Goal: Information Seeking & Learning: Learn about a topic

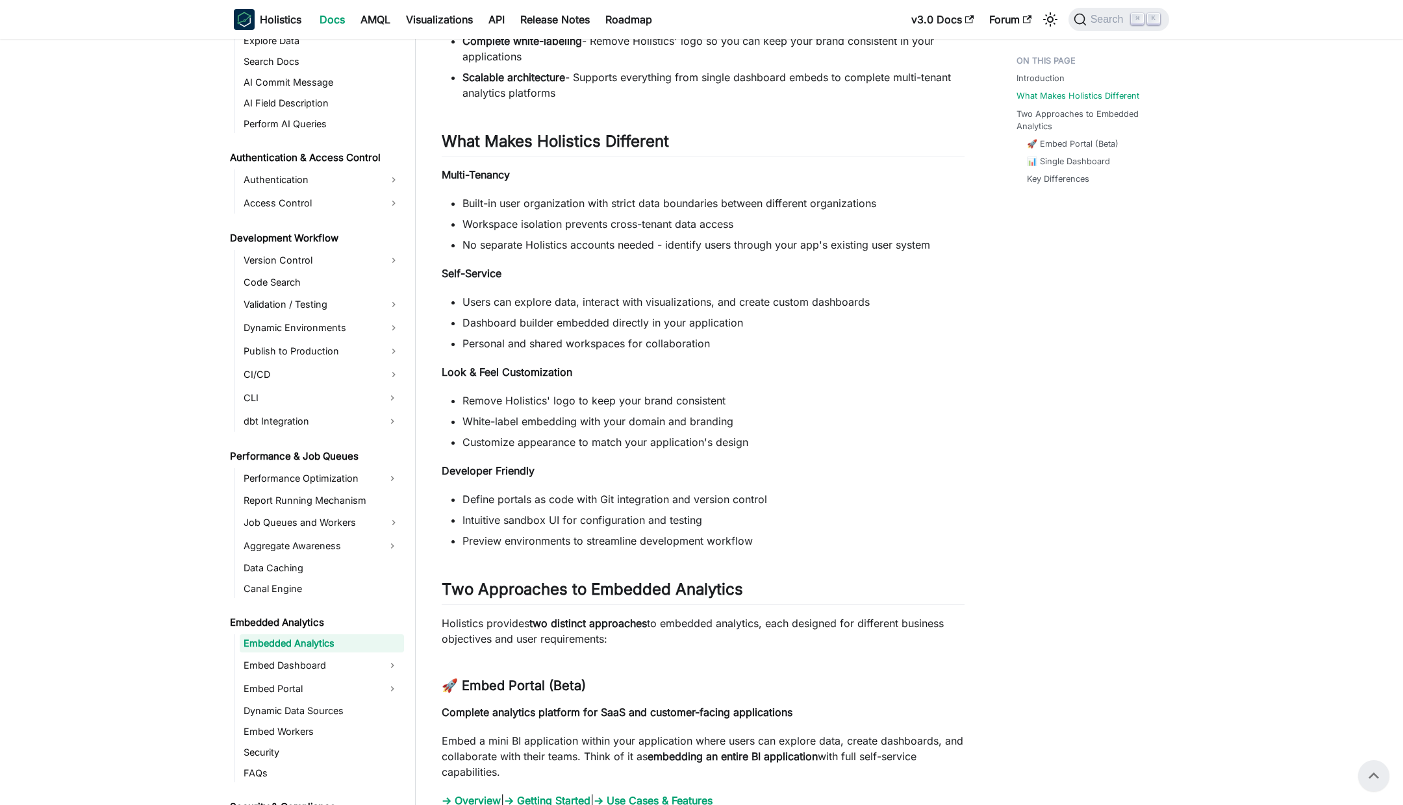
click at [634, 260] on div "Embedded Analytics Introduction ​ Embedded Analytics helps you integrate sophis…" at bounding box center [703, 314] width 523 height 1841
click at [738, 248] on li "No separate Holistics accounts needed - identify users through your app's exist…" at bounding box center [713, 245] width 502 height 16
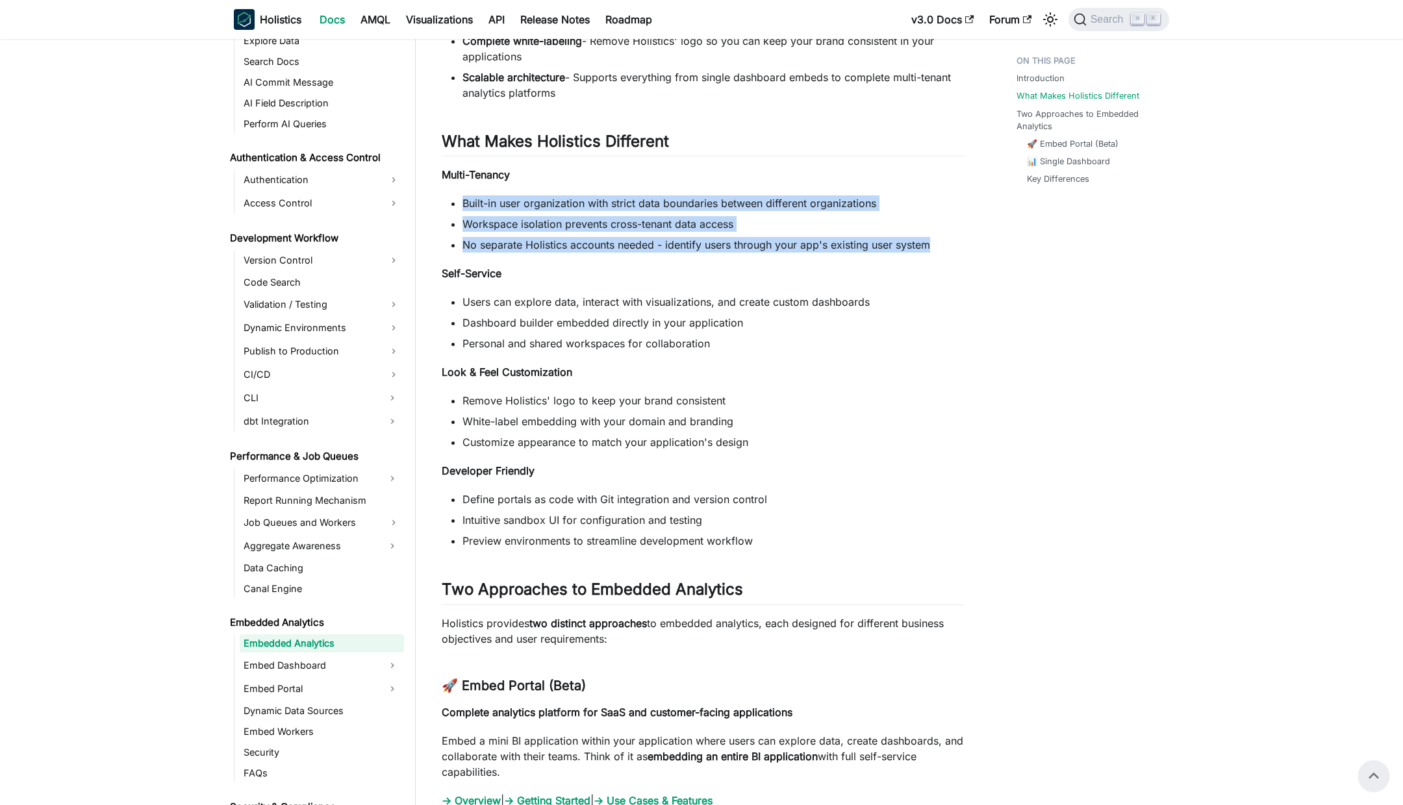
drag, startPoint x: 945, startPoint y: 249, endPoint x: 453, endPoint y: 190, distance: 495.2
click at [453, 190] on div "Embedded Analytics Introduction ​ Embedded Analytics helps you integrate sophis…" at bounding box center [703, 314] width 523 height 1841
copy ul "Built-in user organization with strict data boundaries between different organi…"
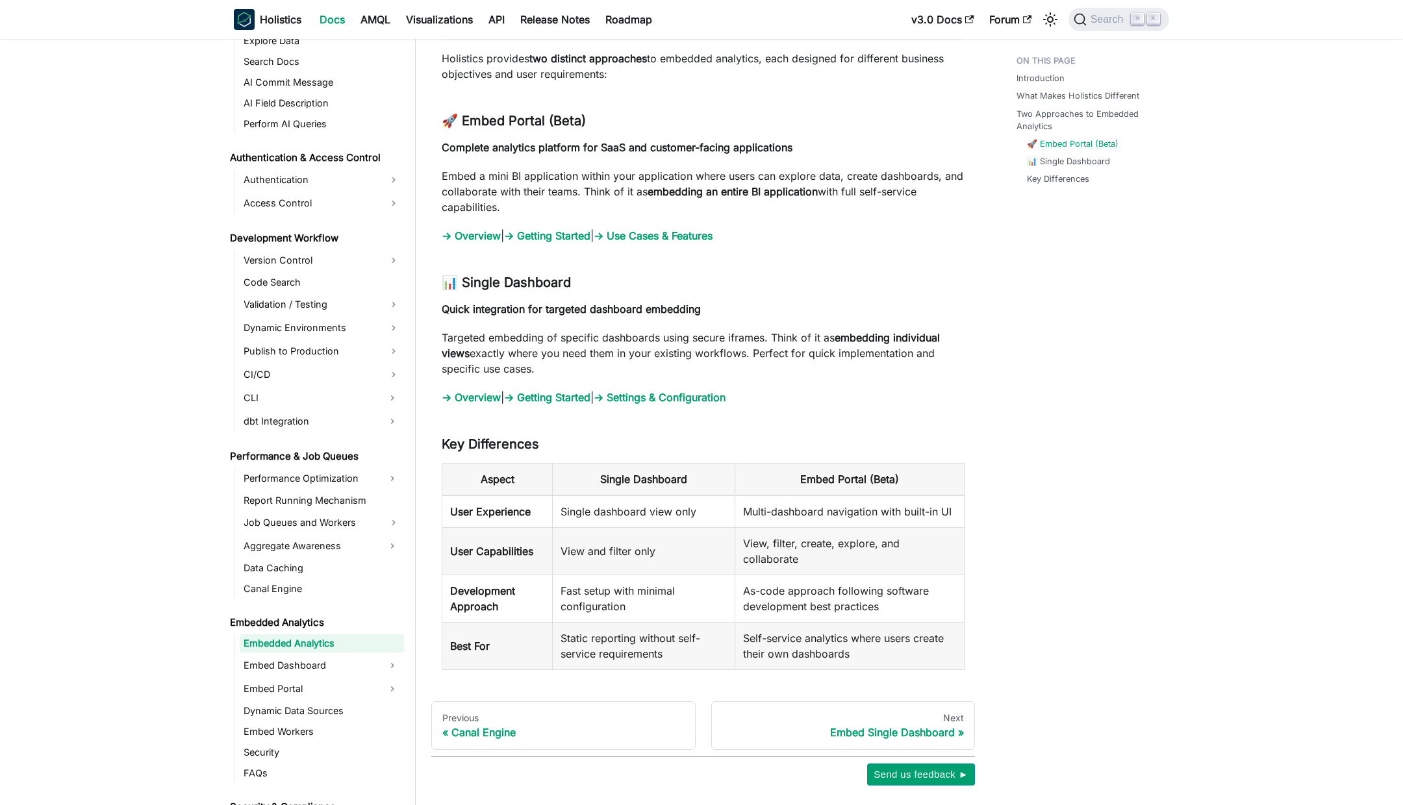
scroll to position [1303, 0]
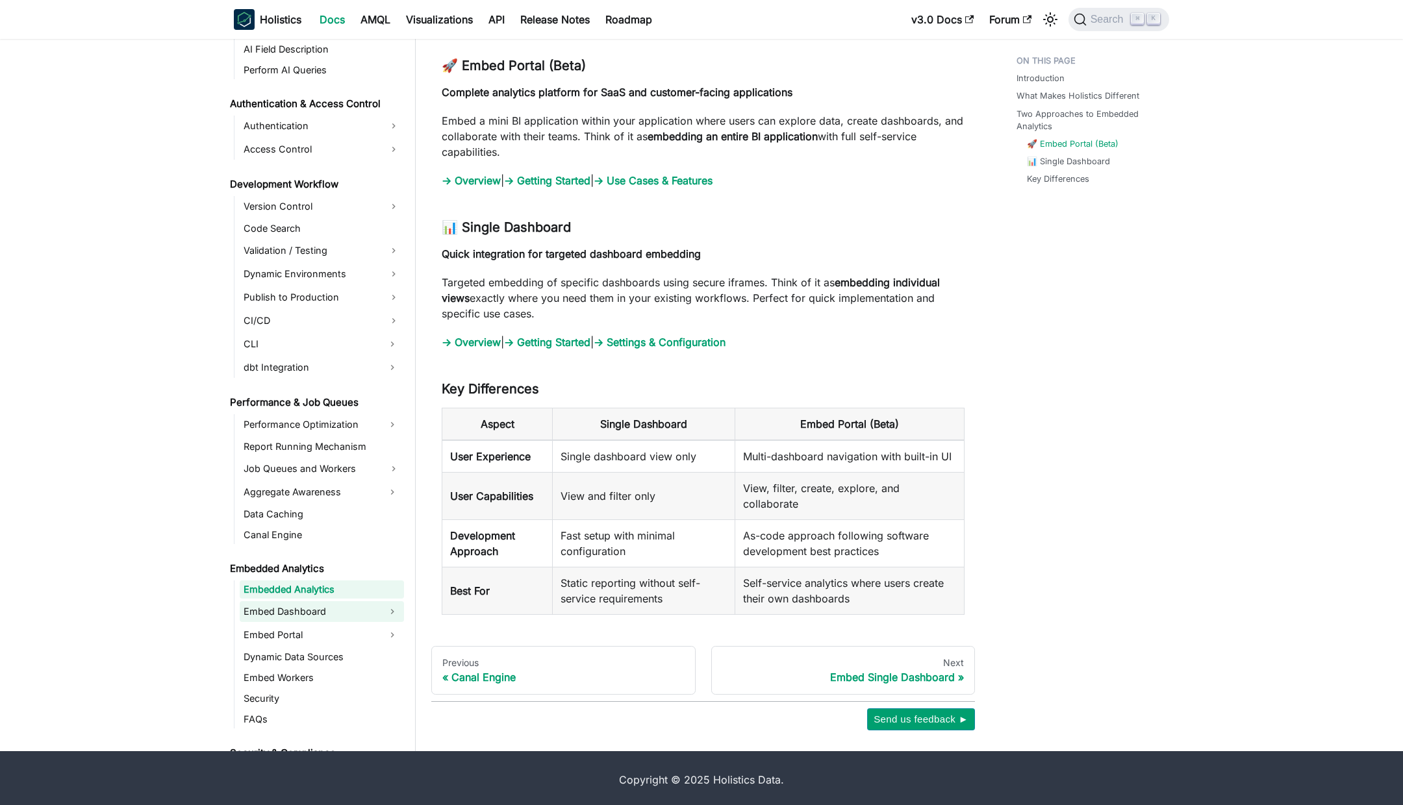
click at [311, 613] on link "Embed Dashboard" at bounding box center [310, 611] width 141 height 21
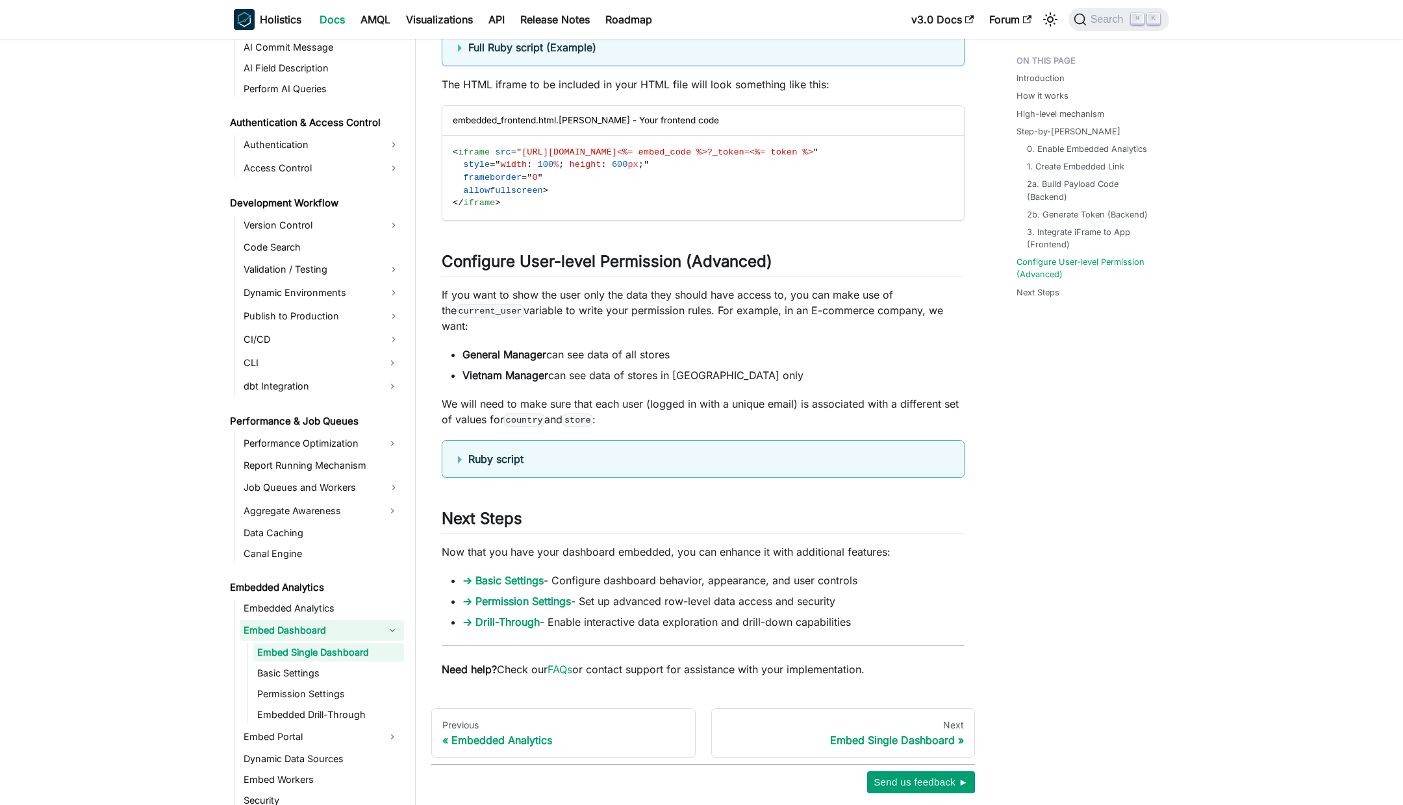
scroll to position [4139, 0]
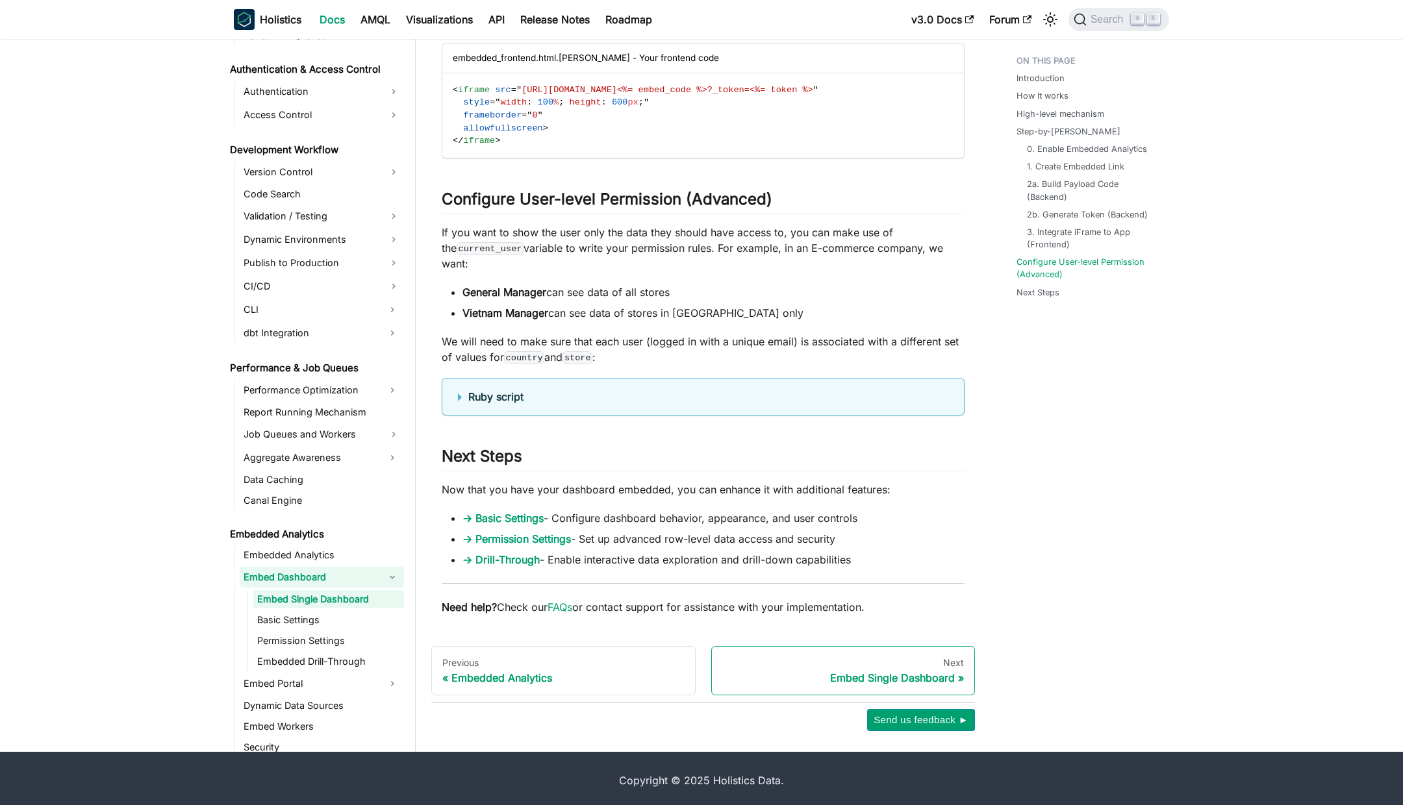
click at [811, 678] on div "Embed Single Dashboard" at bounding box center [843, 678] width 242 height 13
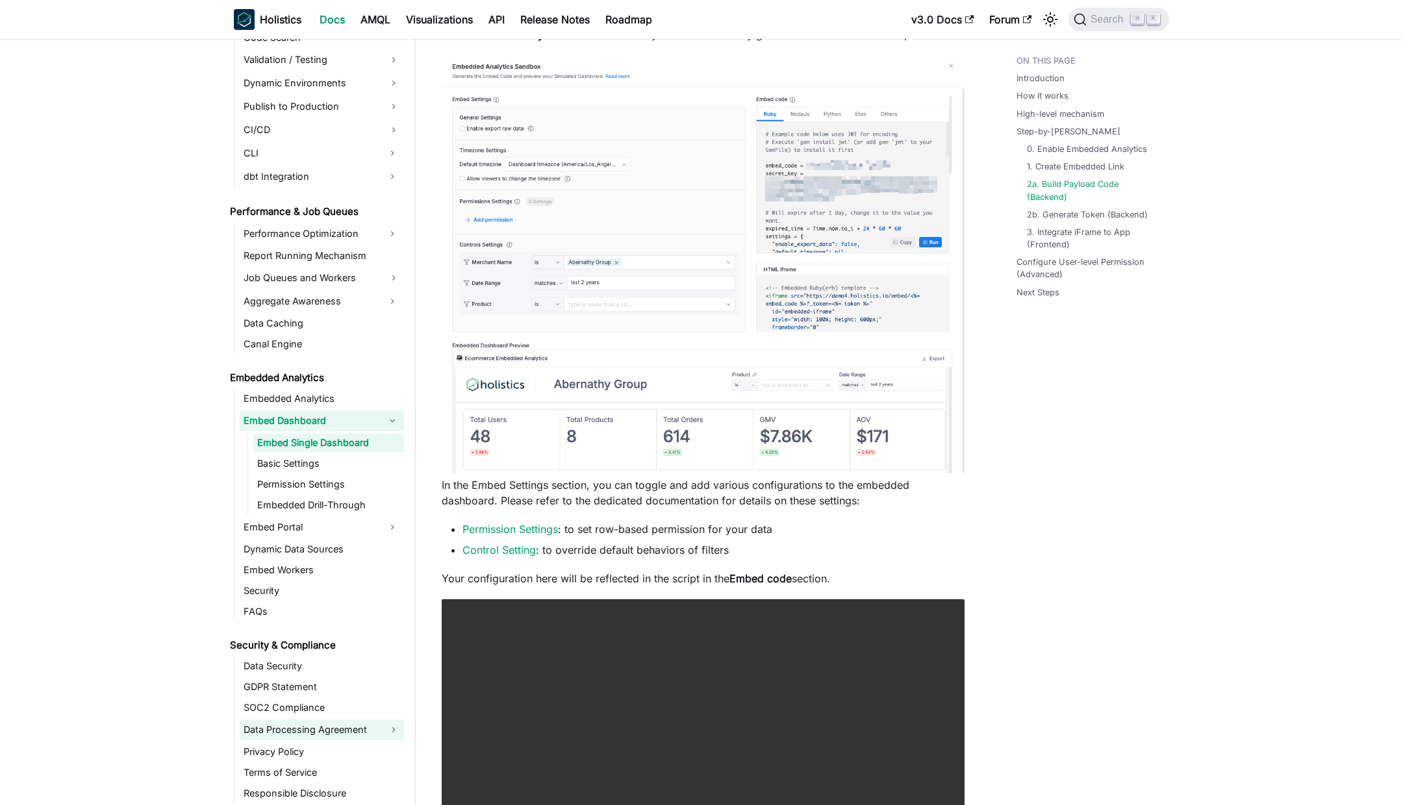
scroll to position [1014, 0]
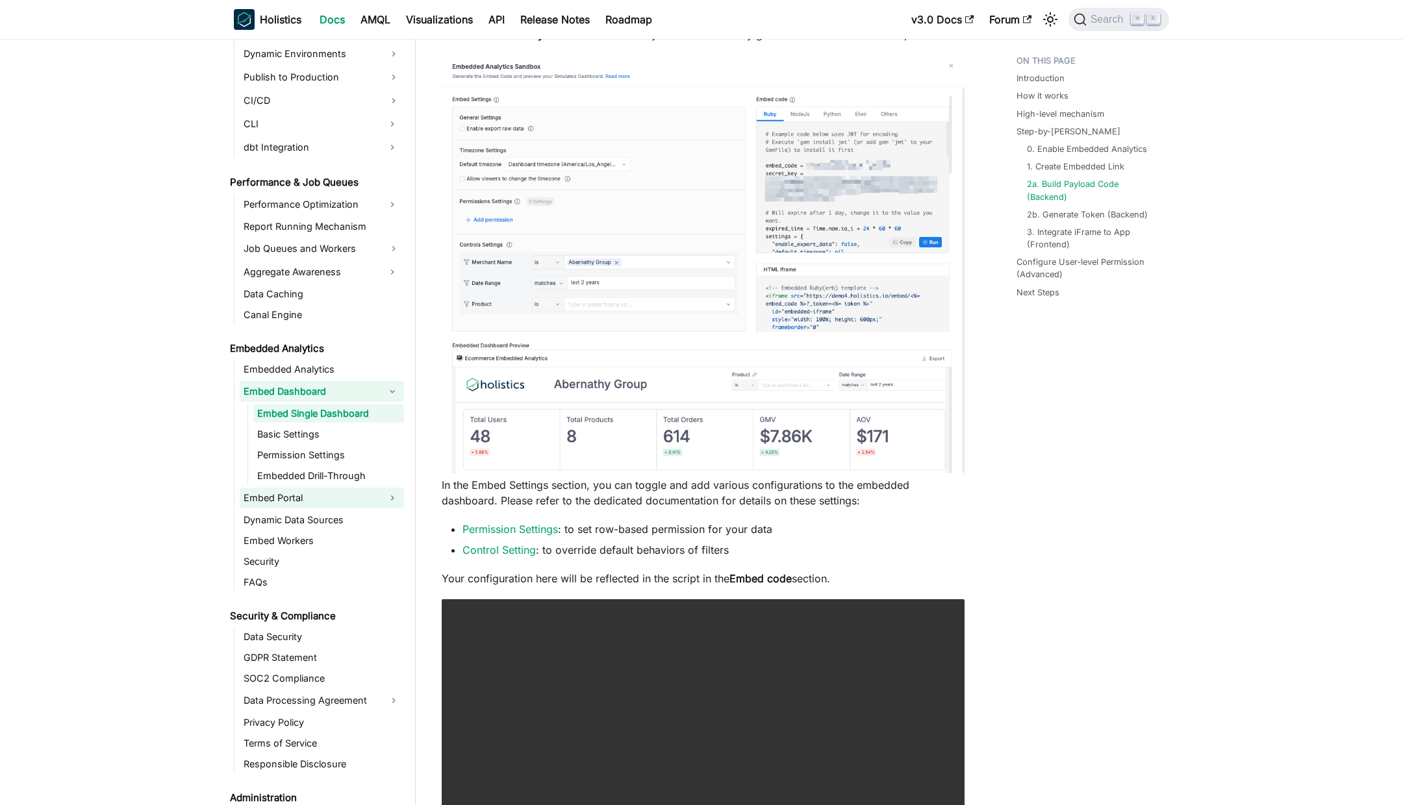
click at [297, 499] on link "Embed Portal" at bounding box center [310, 498] width 141 height 21
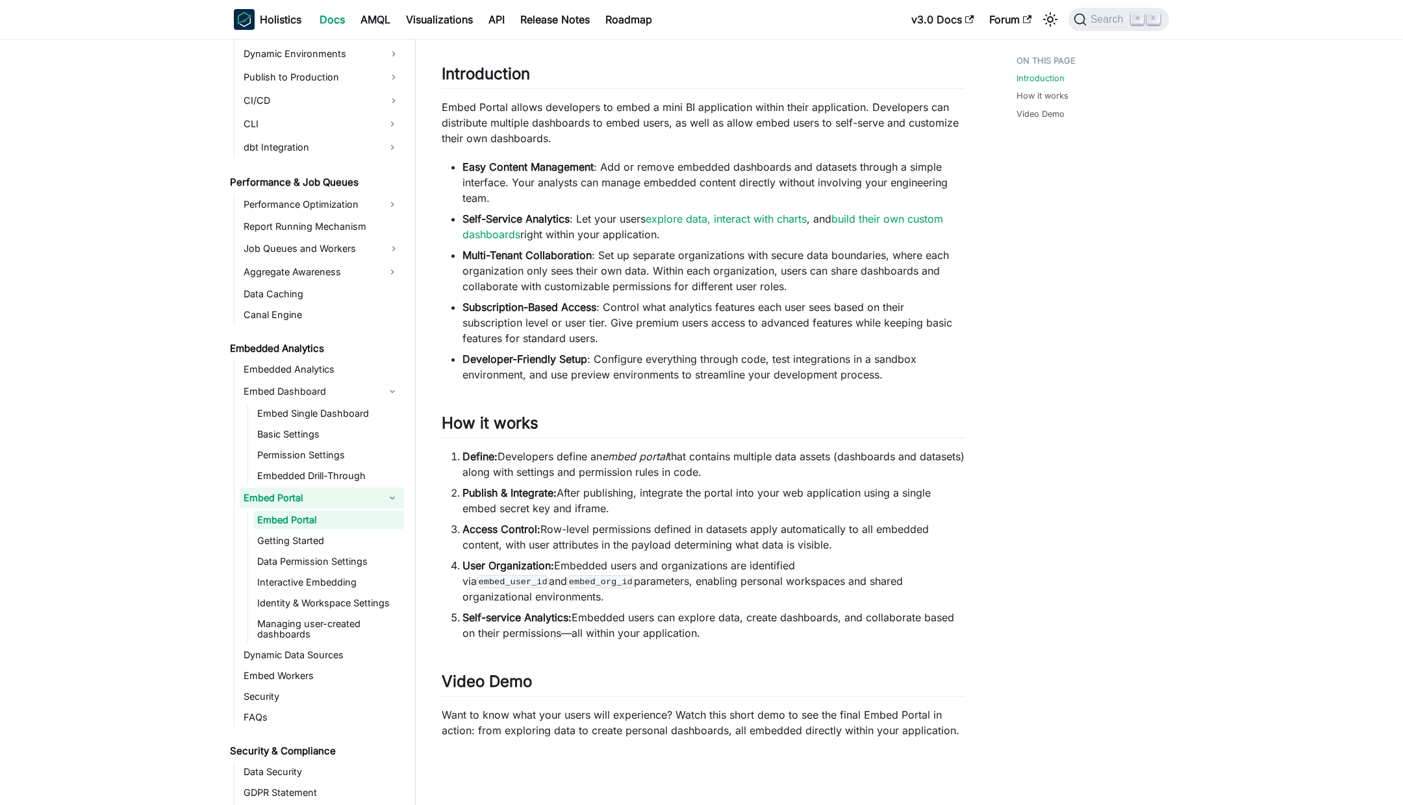
scroll to position [174, 0]
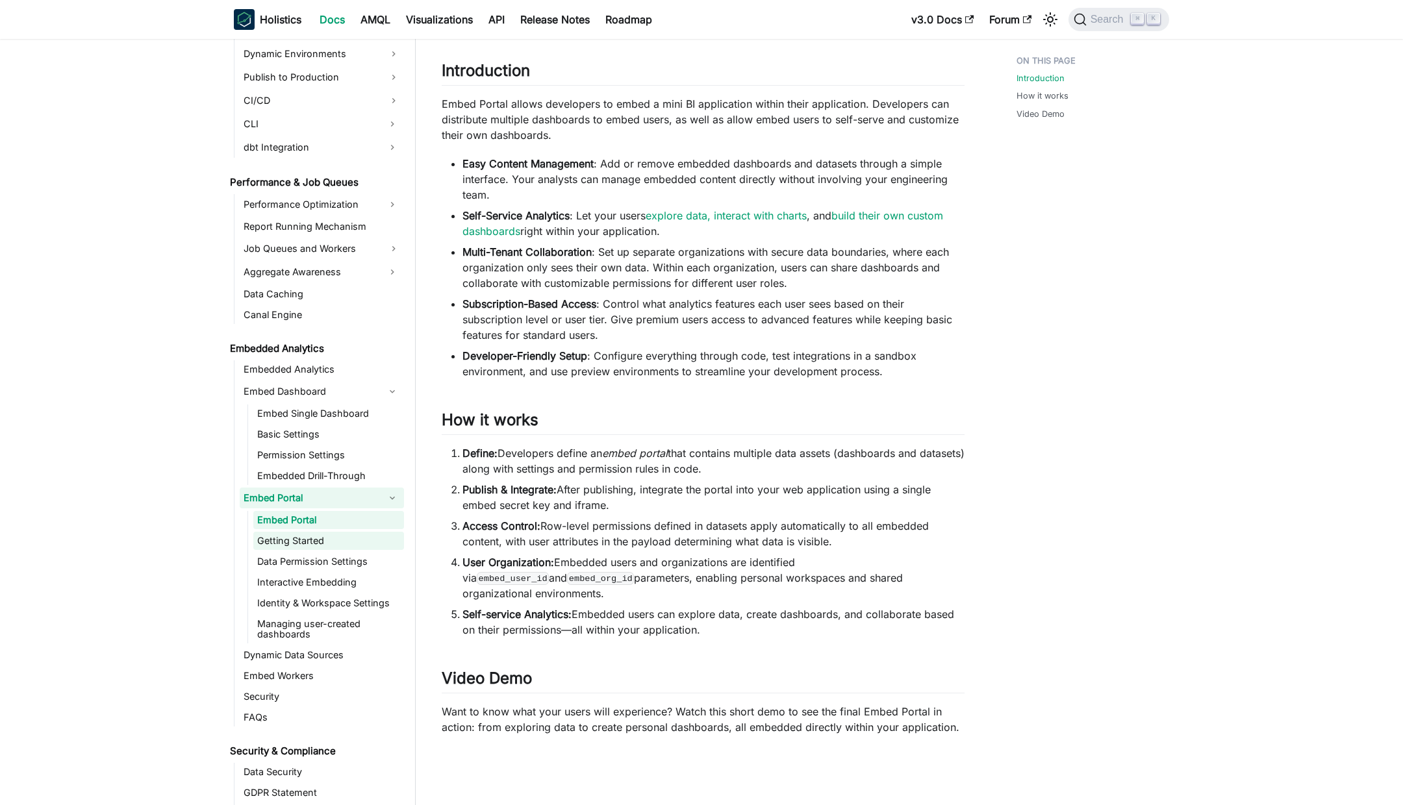
click at [285, 537] on link "Getting Started" at bounding box center [328, 541] width 151 height 18
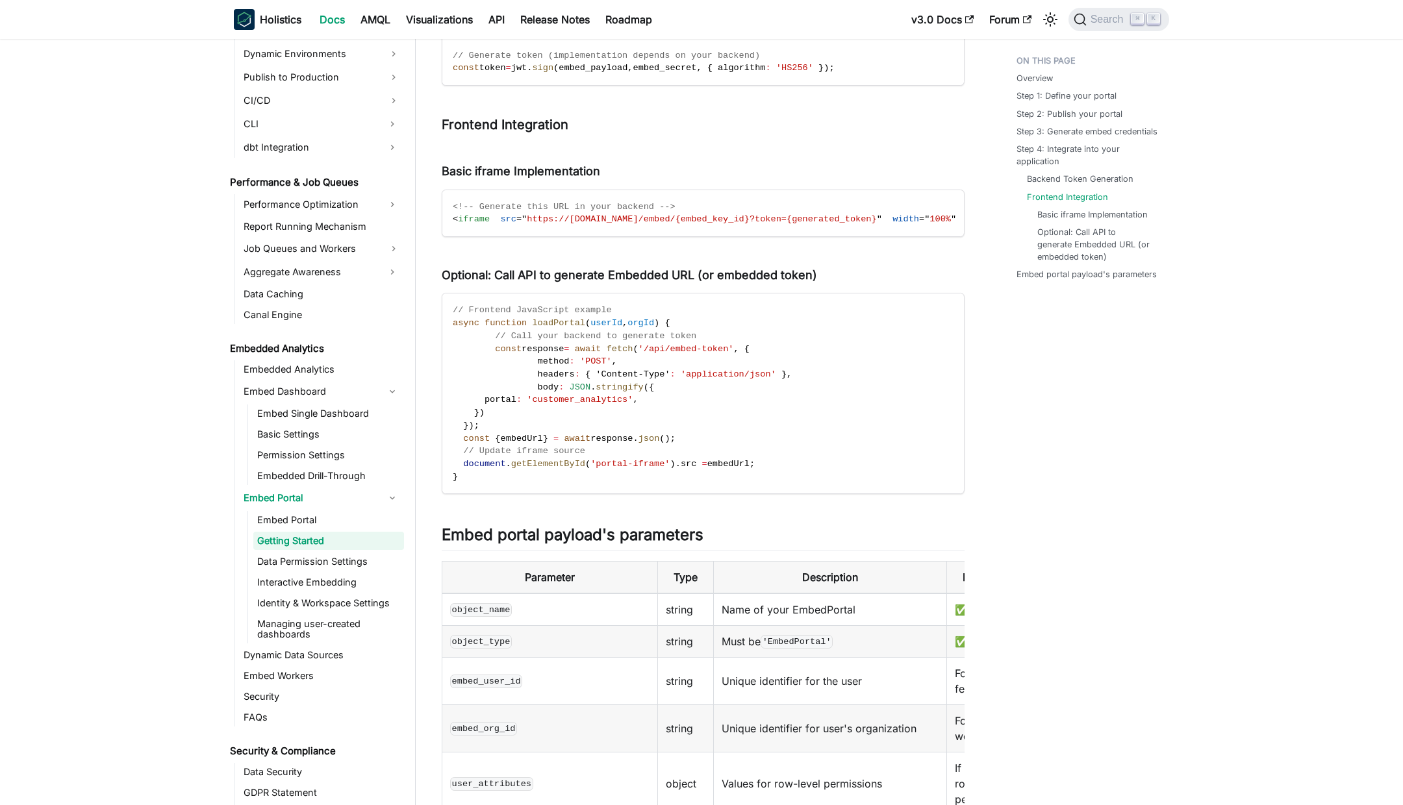
scroll to position [1728, 0]
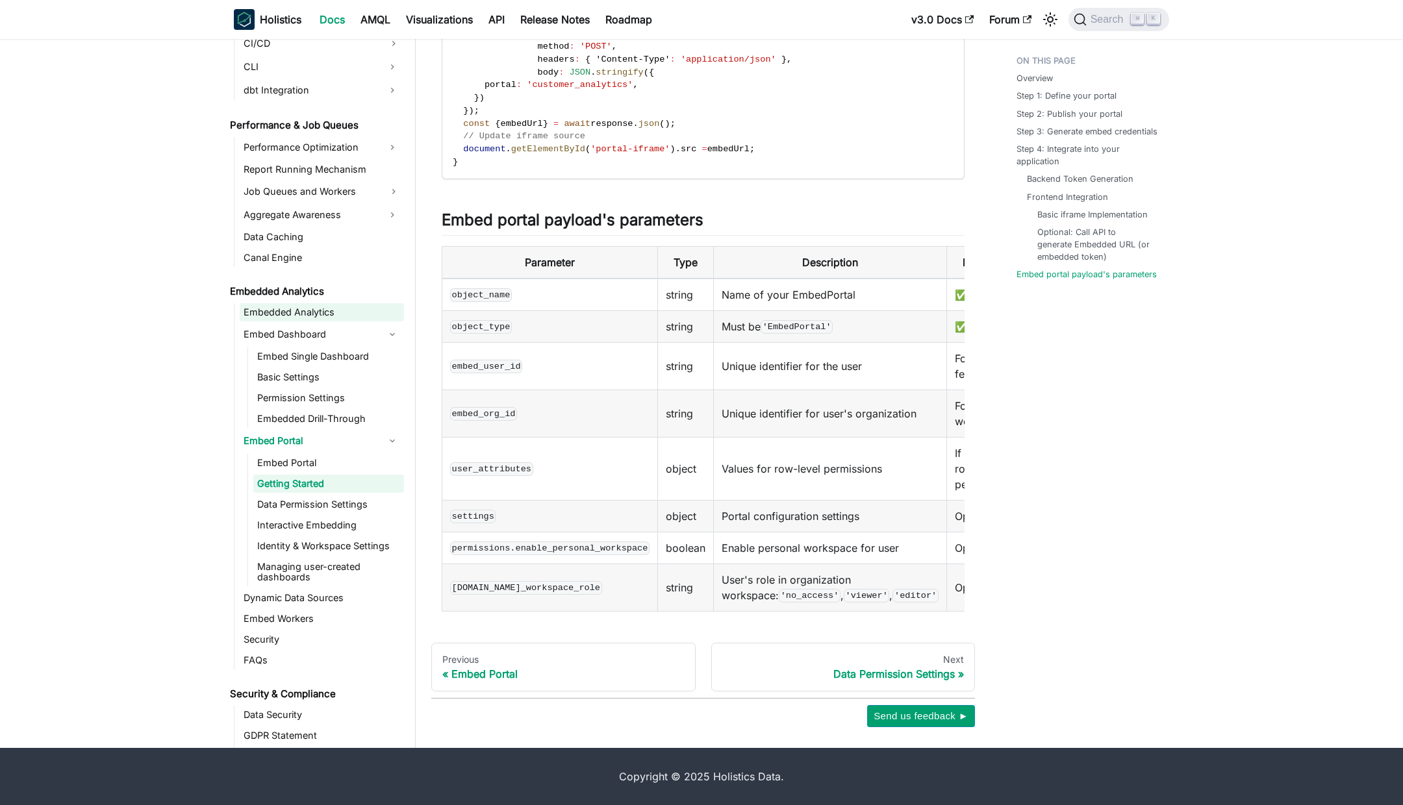
click at [294, 315] on link "Embedded Analytics" at bounding box center [322, 312] width 164 height 18
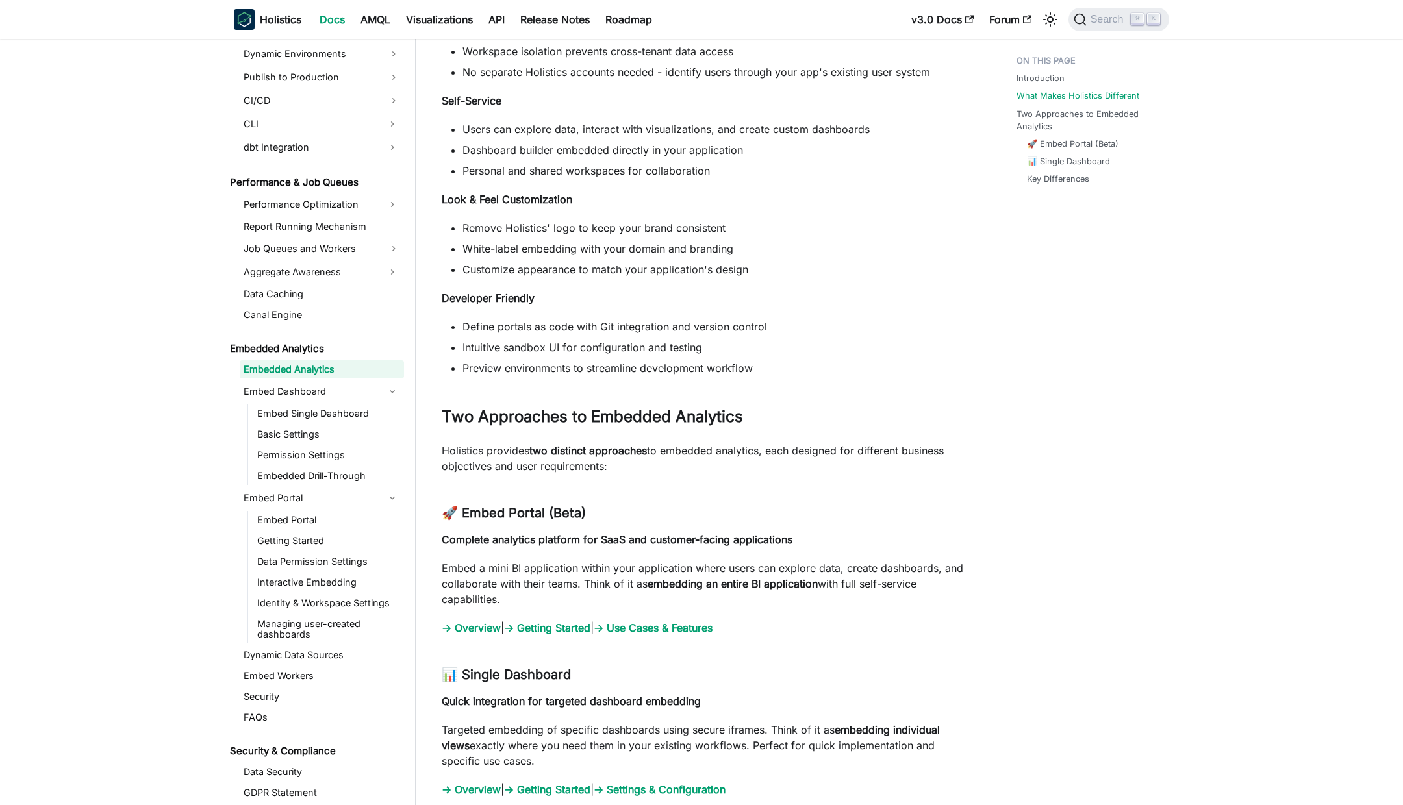
scroll to position [1303, 0]
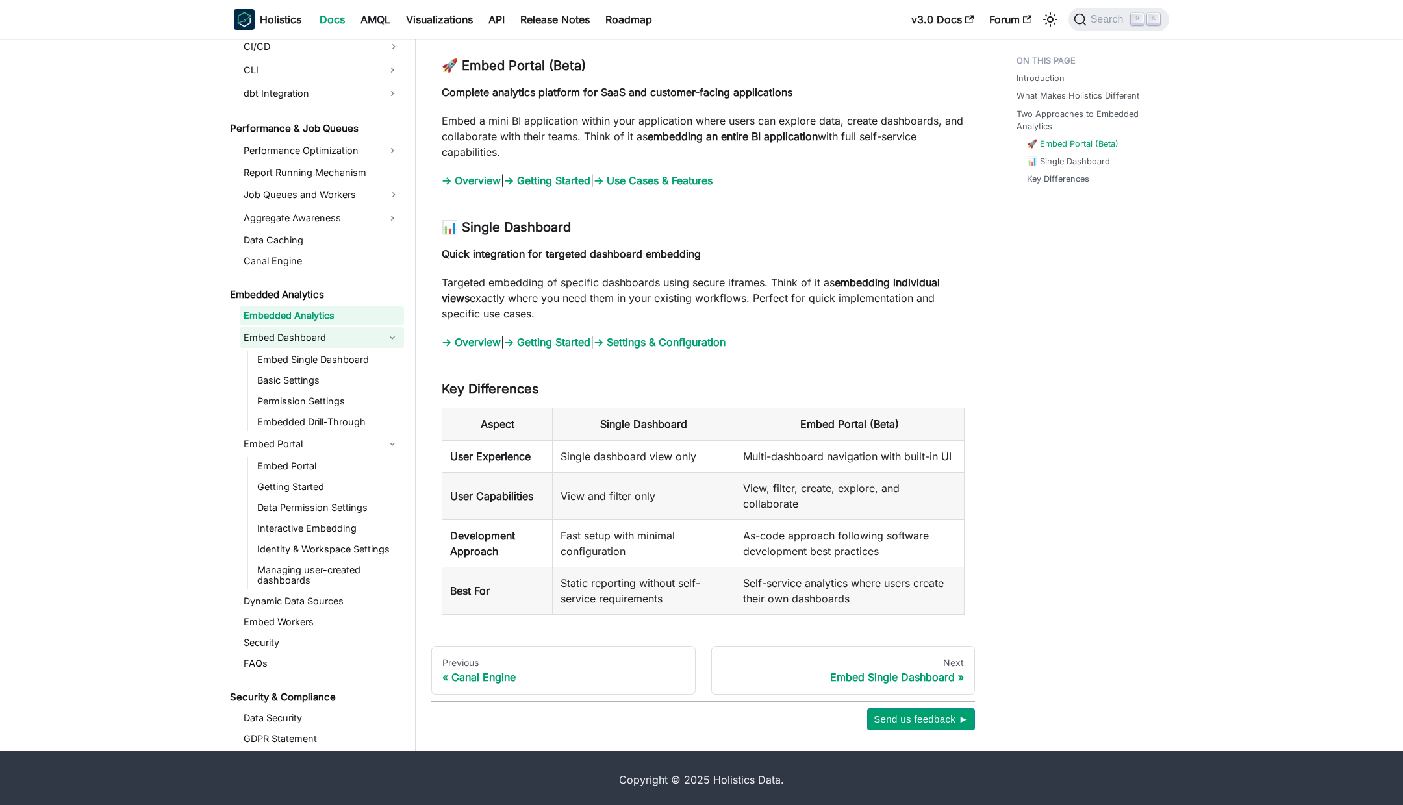
click at [303, 334] on link "Embed Dashboard" at bounding box center [310, 337] width 141 height 21
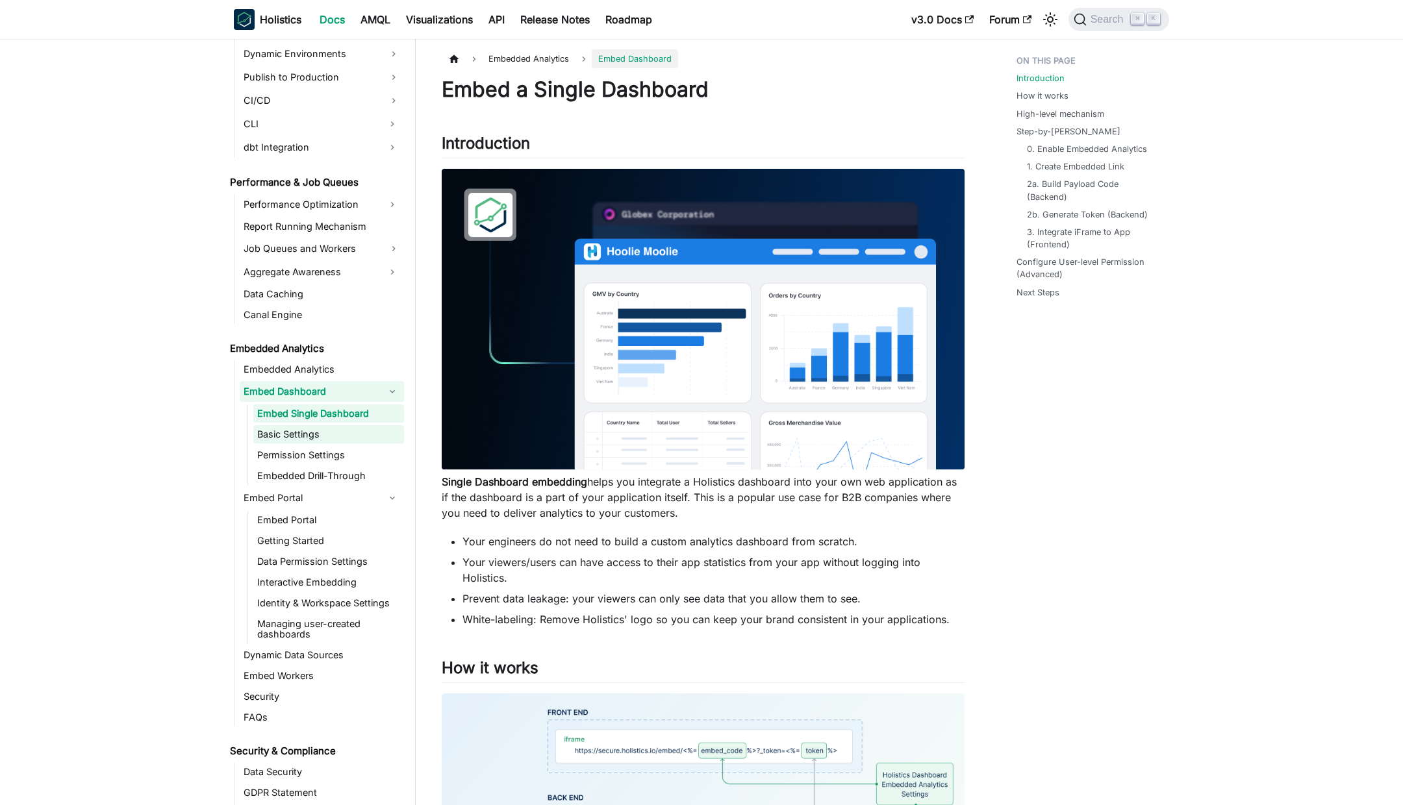
click at [301, 433] on link "Basic Settings" at bounding box center [328, 434] width 151 height 18
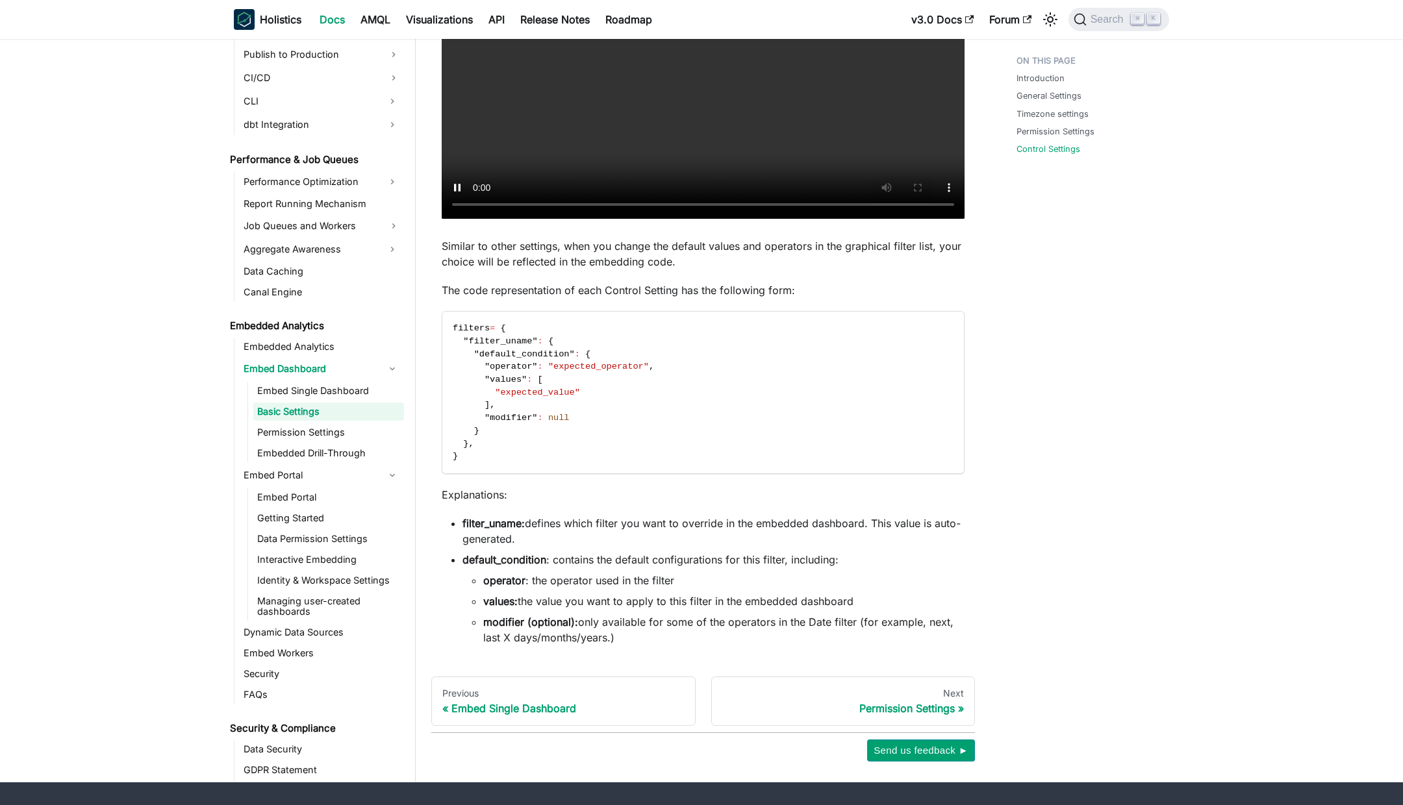
scroll to position [1671, 0]
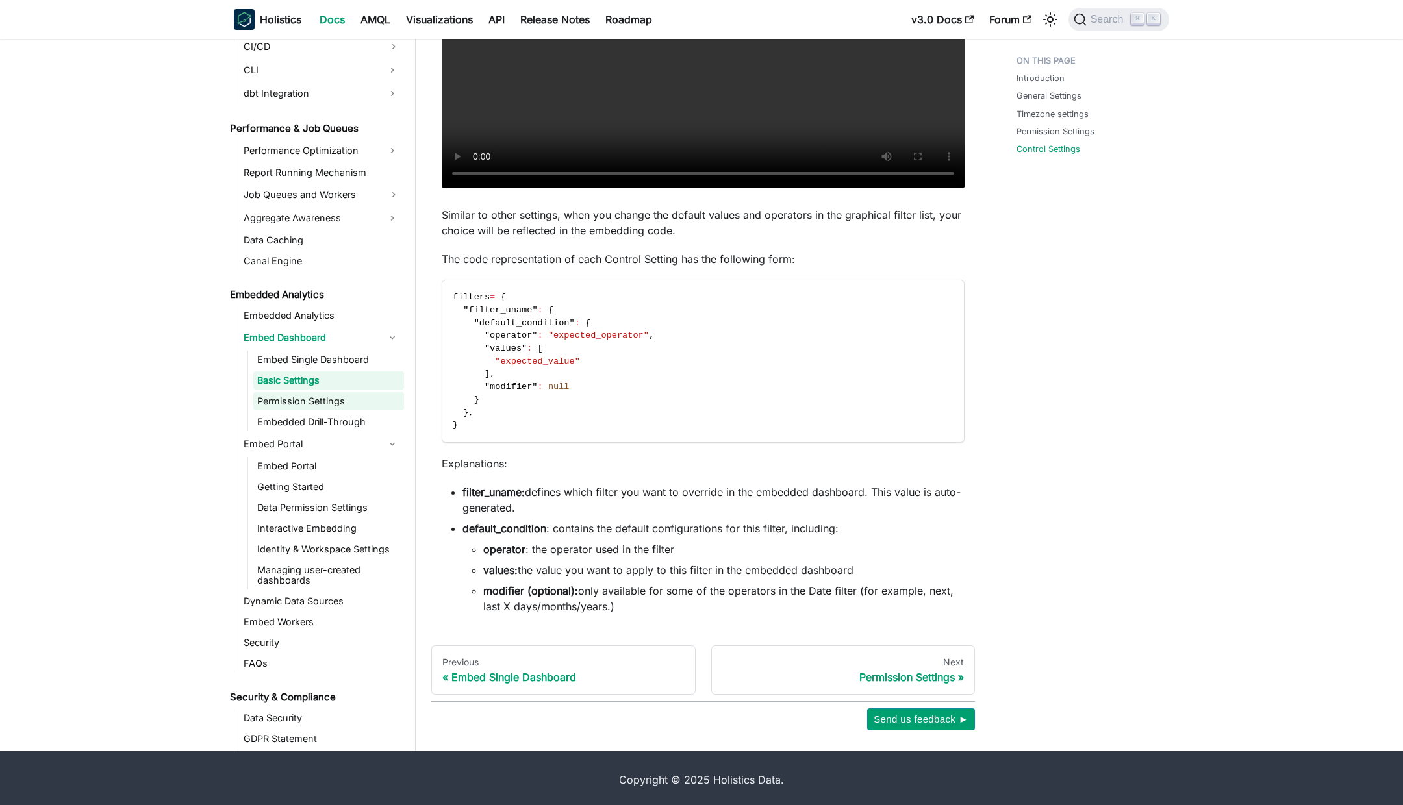
click at [277, 398] on link "Permission Settings" at bounding box center [328, 401] width 151 height 18
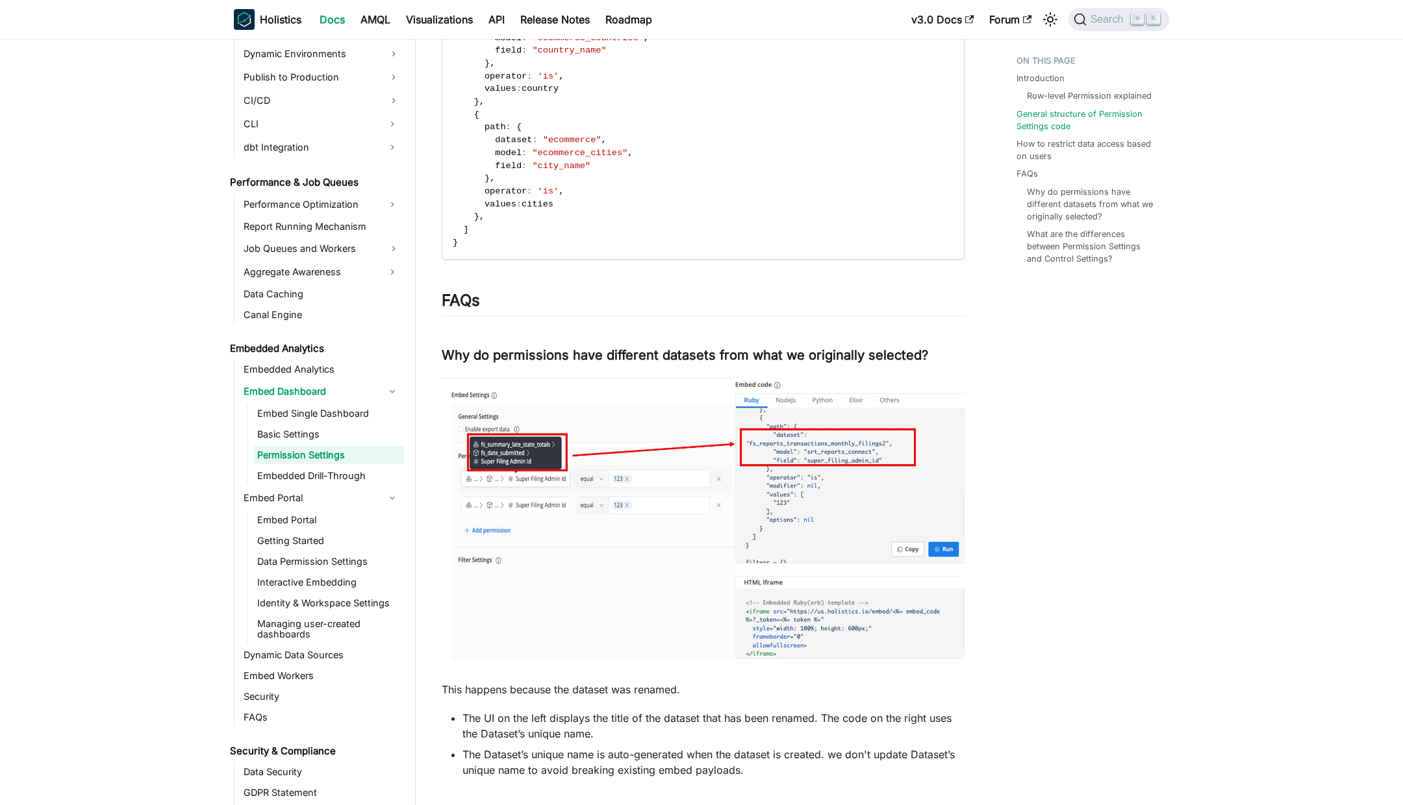
scroll to position [1943, 0]
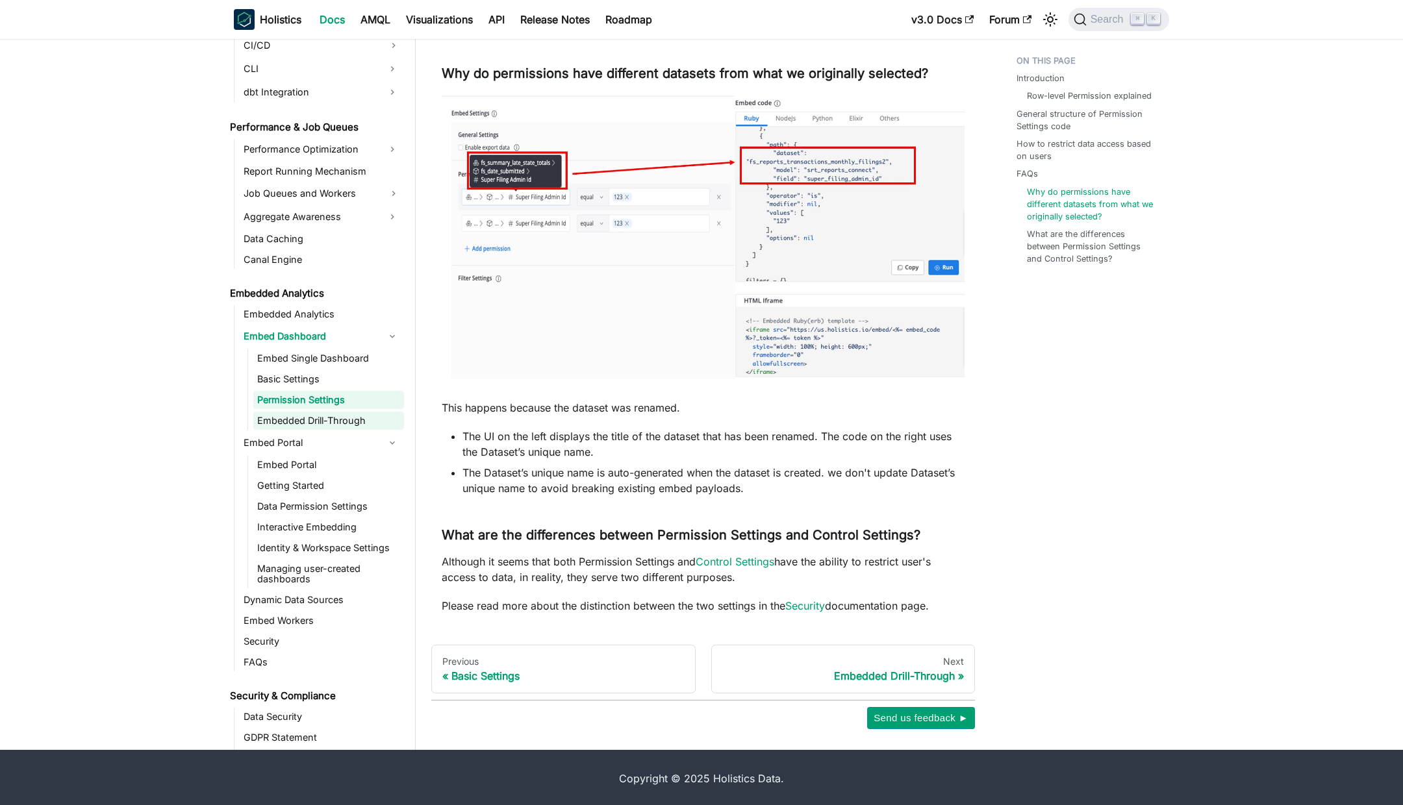
click at [315, 414] on link "Embedded Drill-Through" at bounding box center [328, 421] width 151 height 18
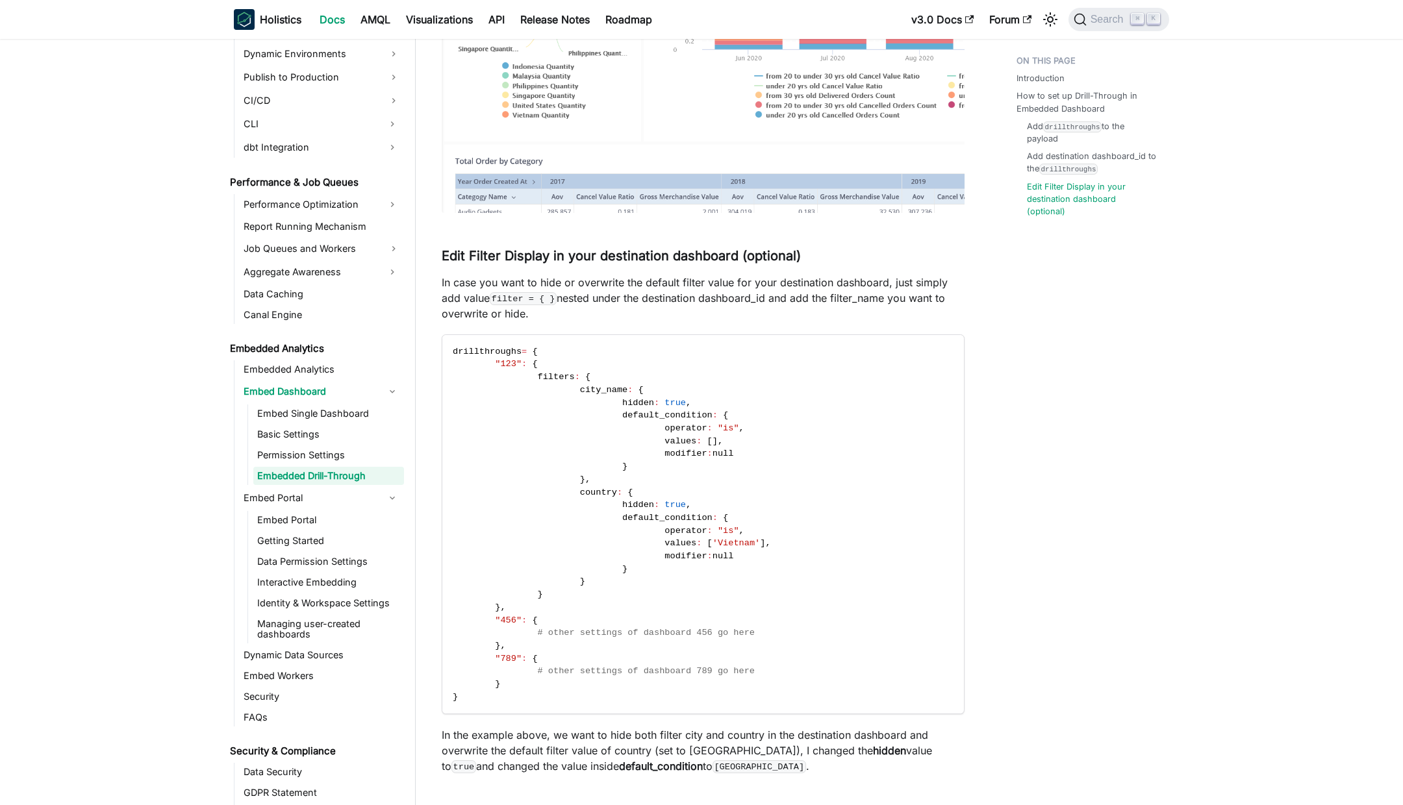
scroll to position [1491, 0]
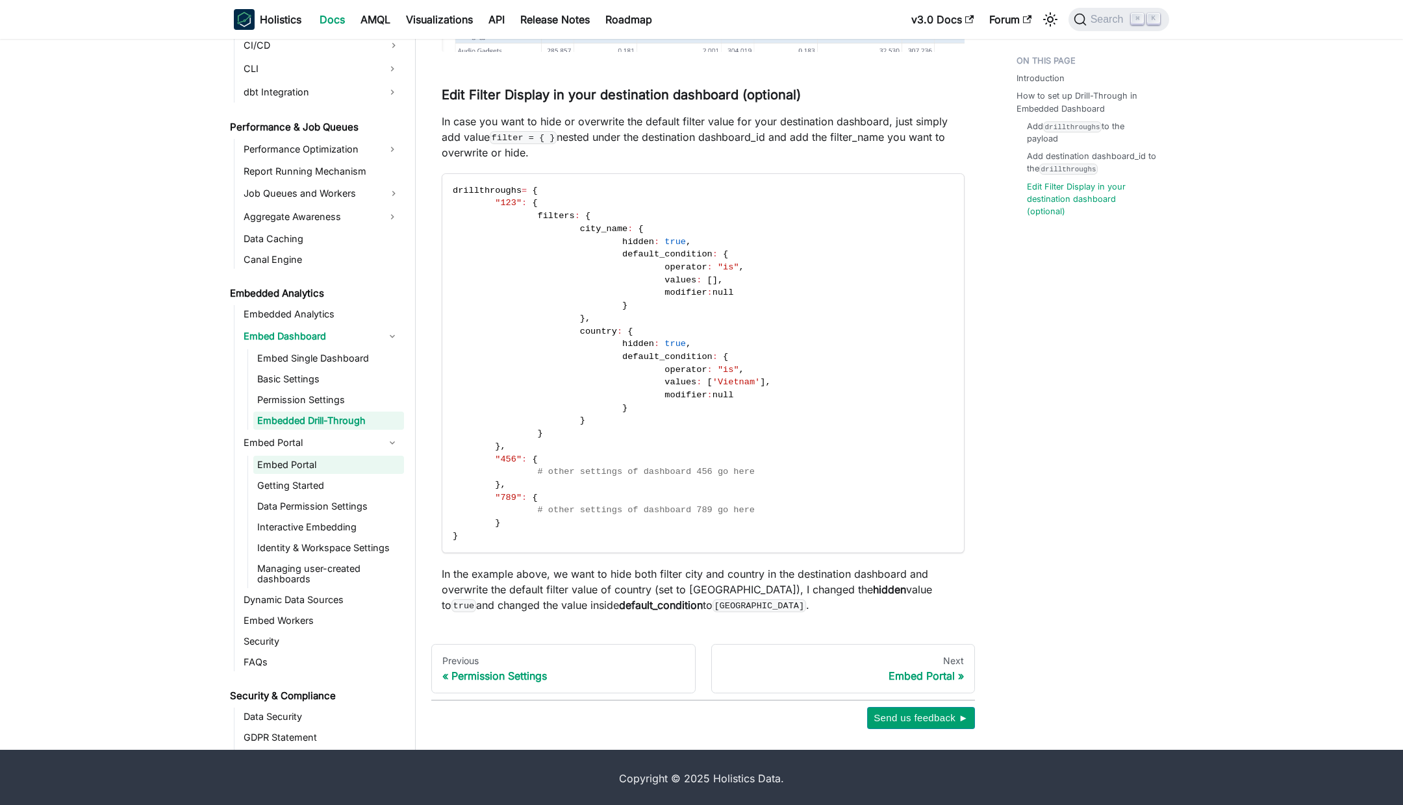
click at [320, 461] on link "Embed Portal" at bounding box center [328, 465] width 151 height 18
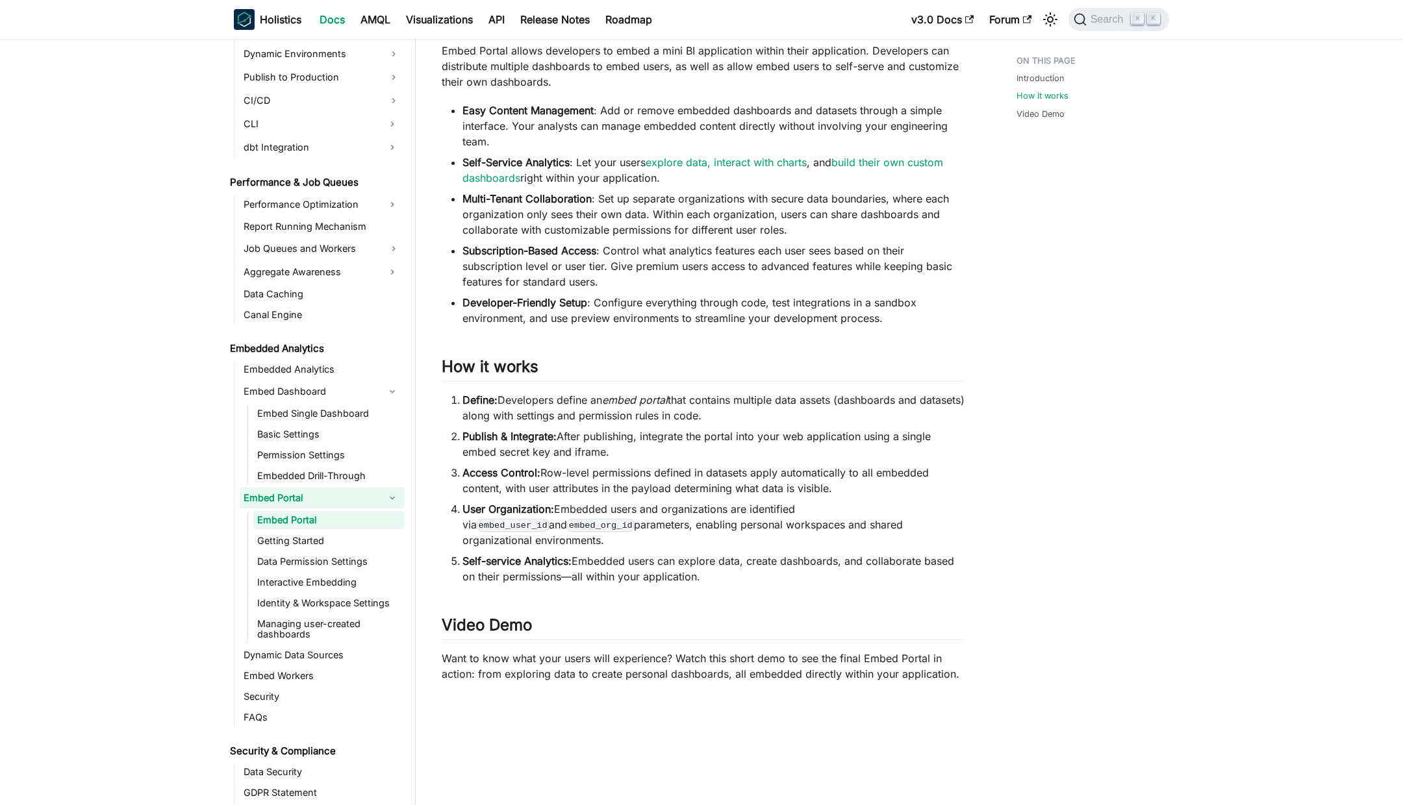
scroll to position [607, 0]
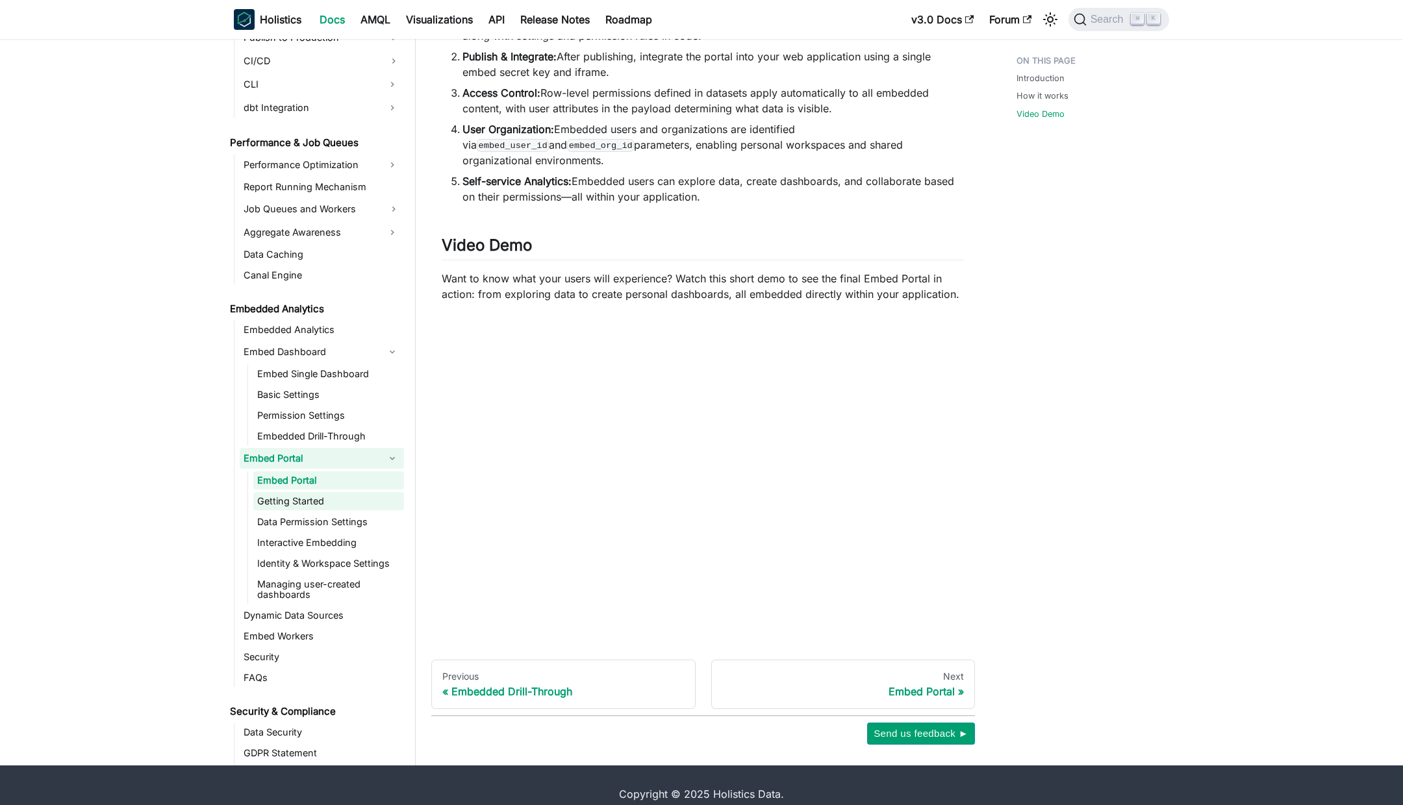
click at [307, 492] on link "Getting Started" at bounding box center [328, 501] width 151 height 18
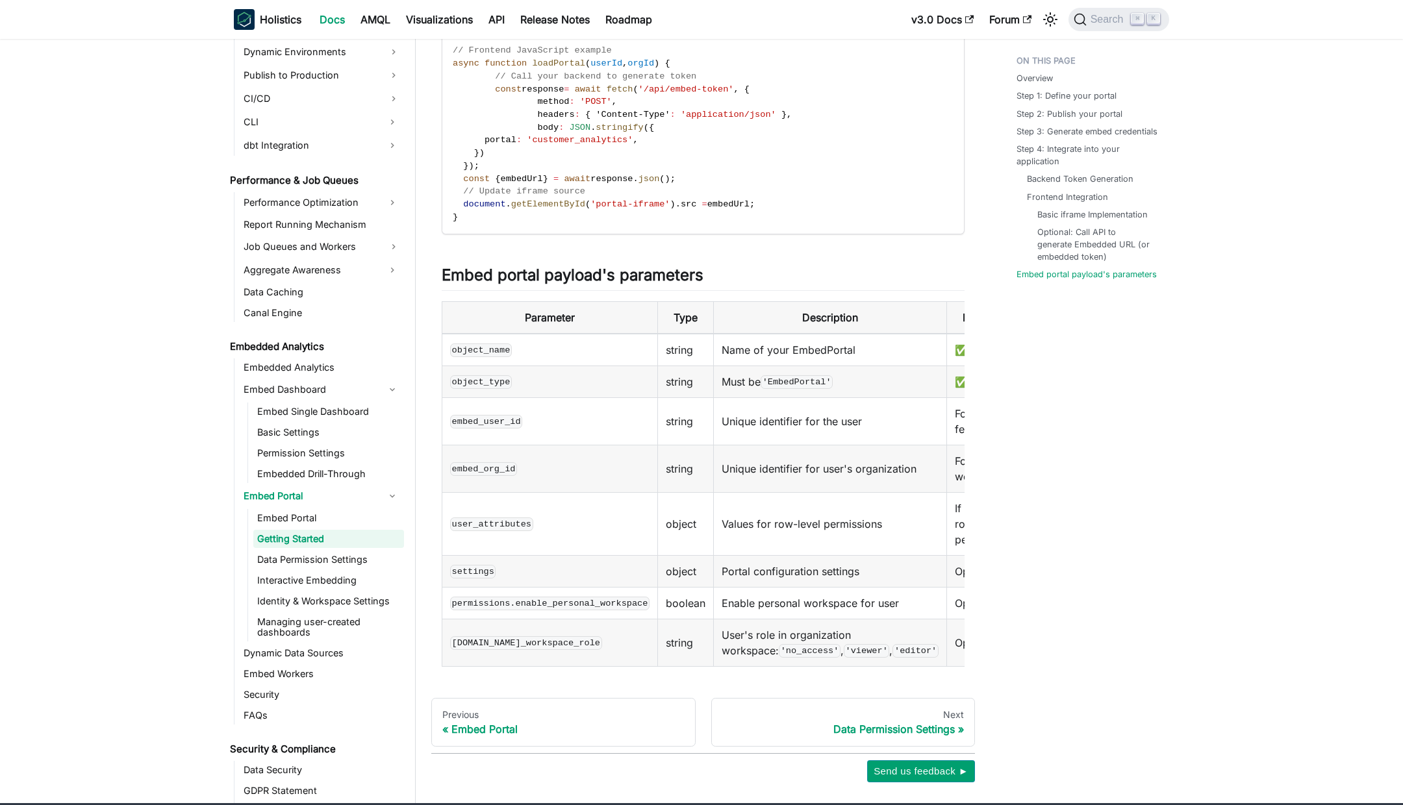
scroll to position [1728, 0]
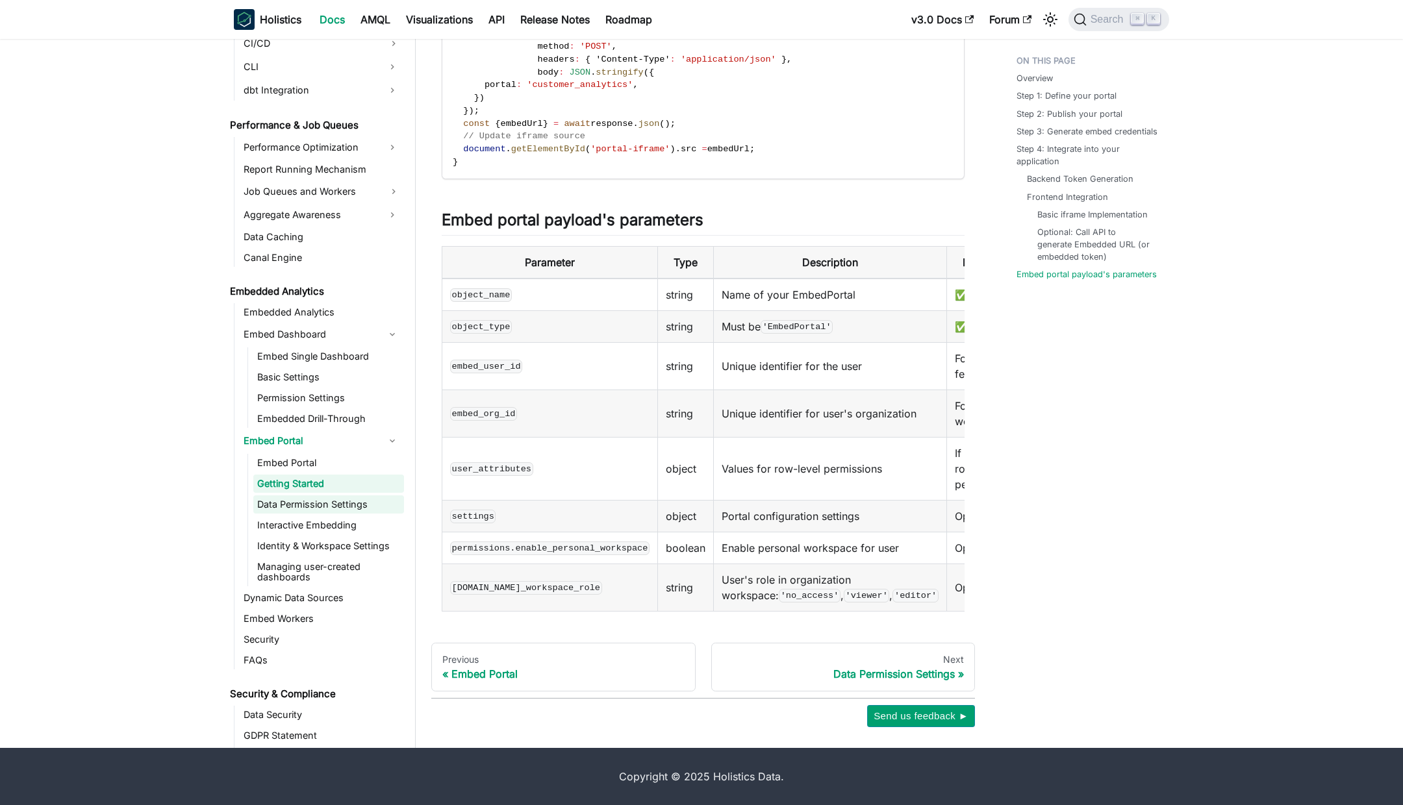
click at [291, 508] on link "Data Permission Settings" at bounding box center [328, 505] width 151 height 18
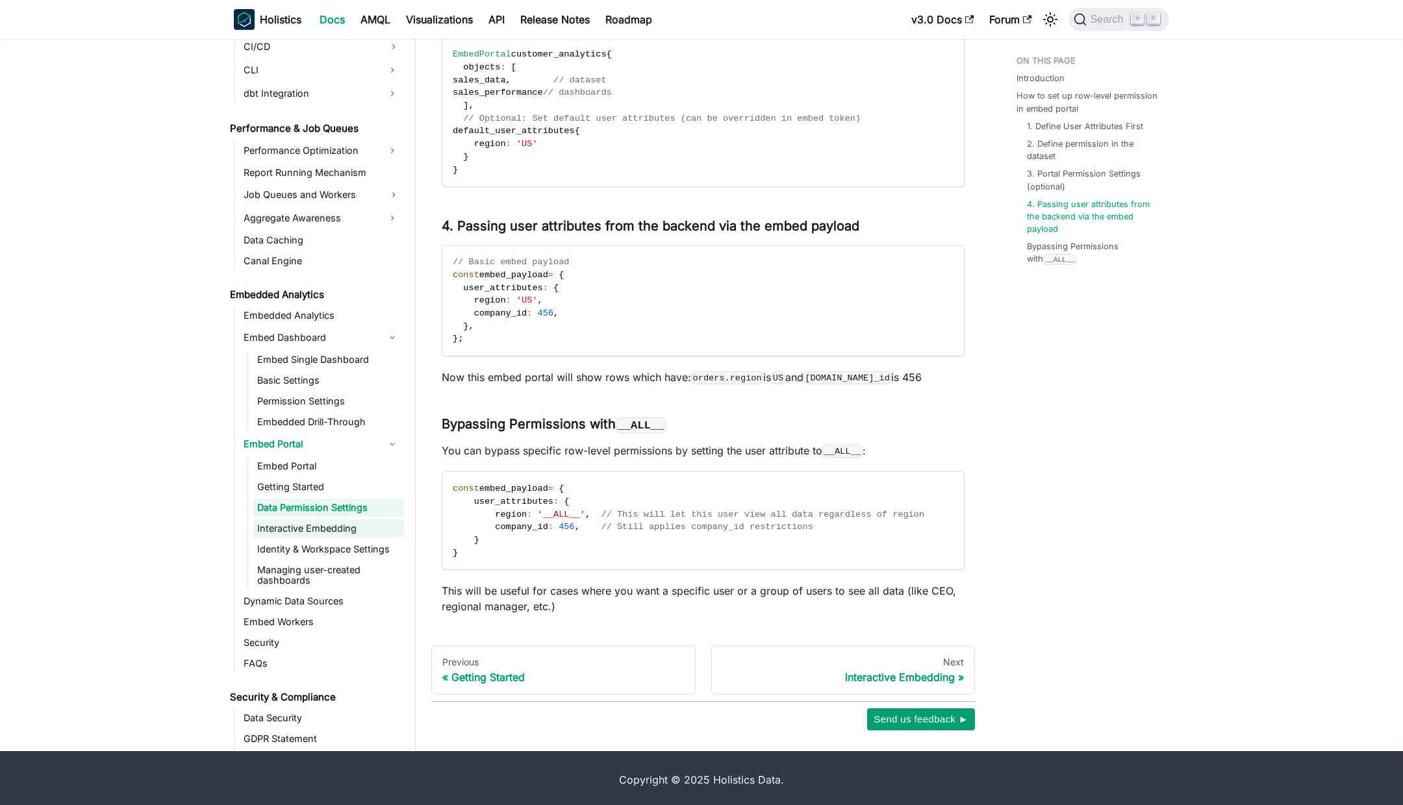
click at [319, 531] on link "Interactive Embedding" at bounding box center [328, 529] width 151 height 18
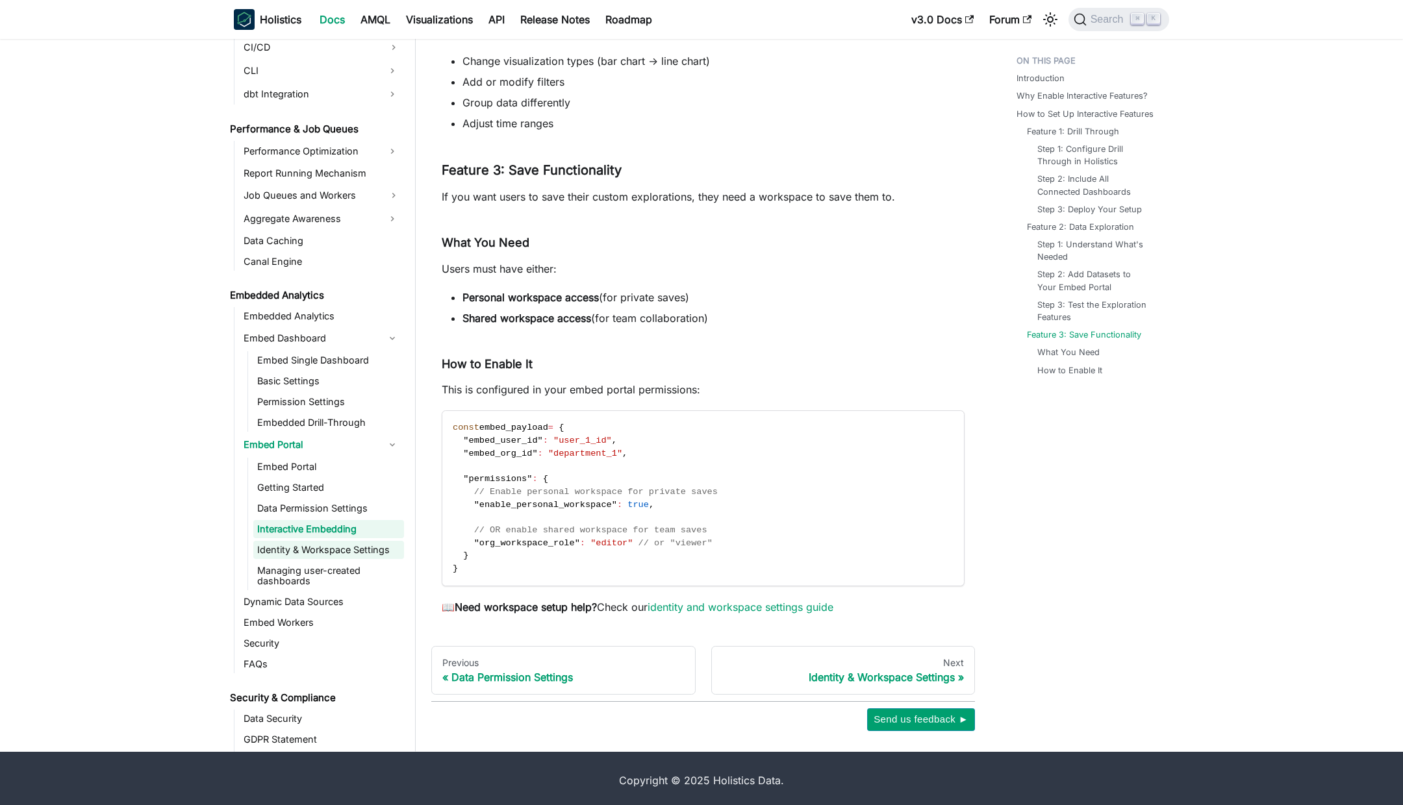
click at [309, 549] on link "Identity & Workspace Settings" at bounding box center [328, 550] width 151 height 18
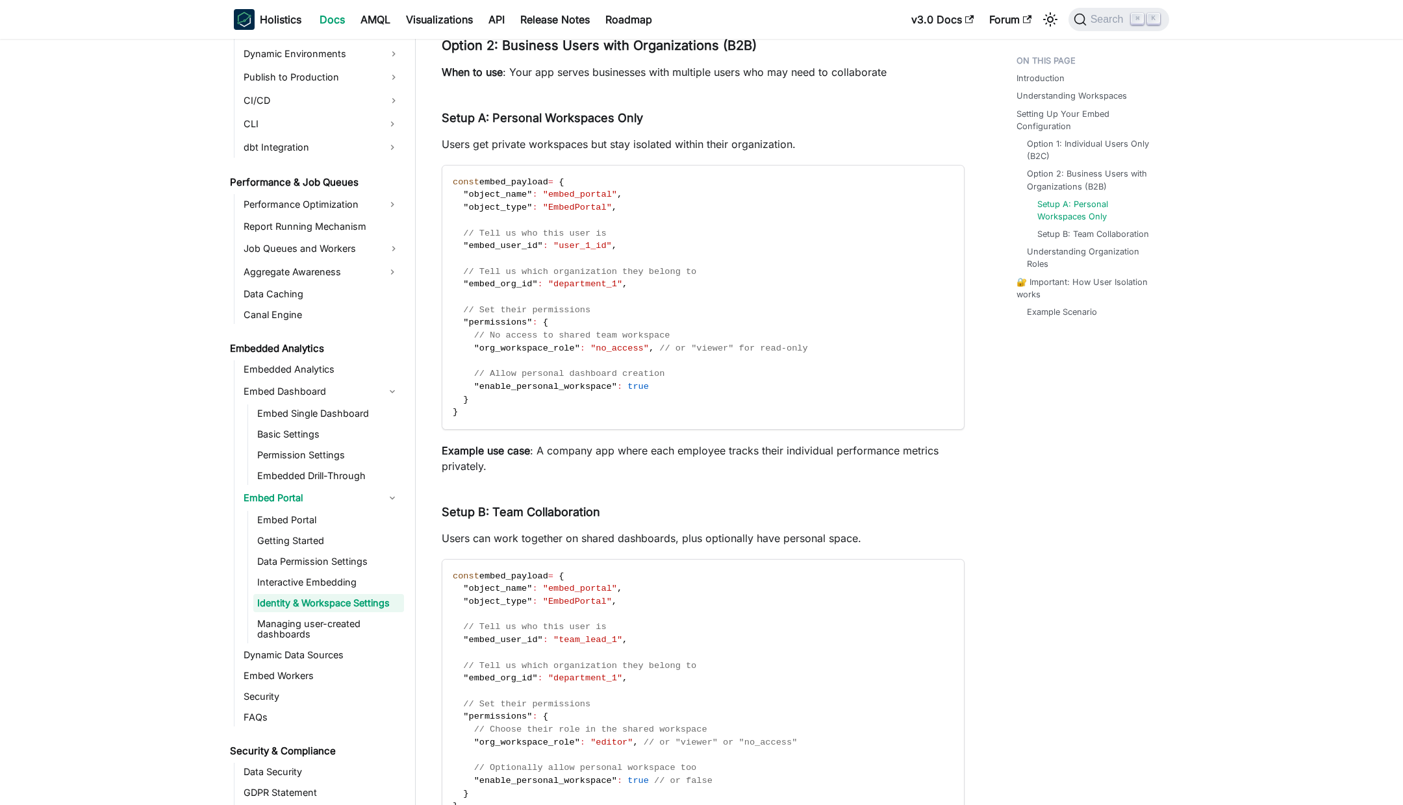
scroll to position [1771, 0]
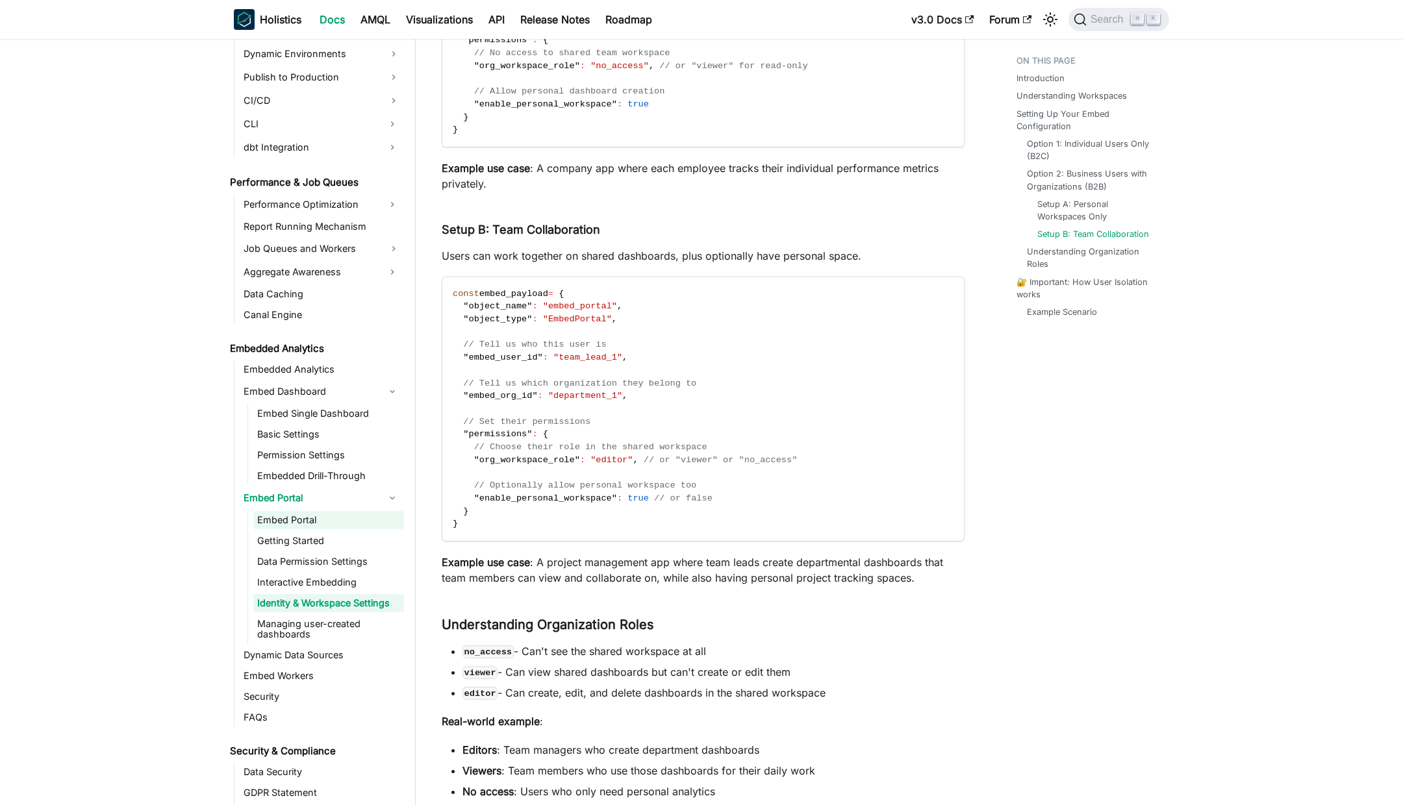
click at [307, 519] on link "Embed Portal" at bounding box center [328, 520] width 151 height 18
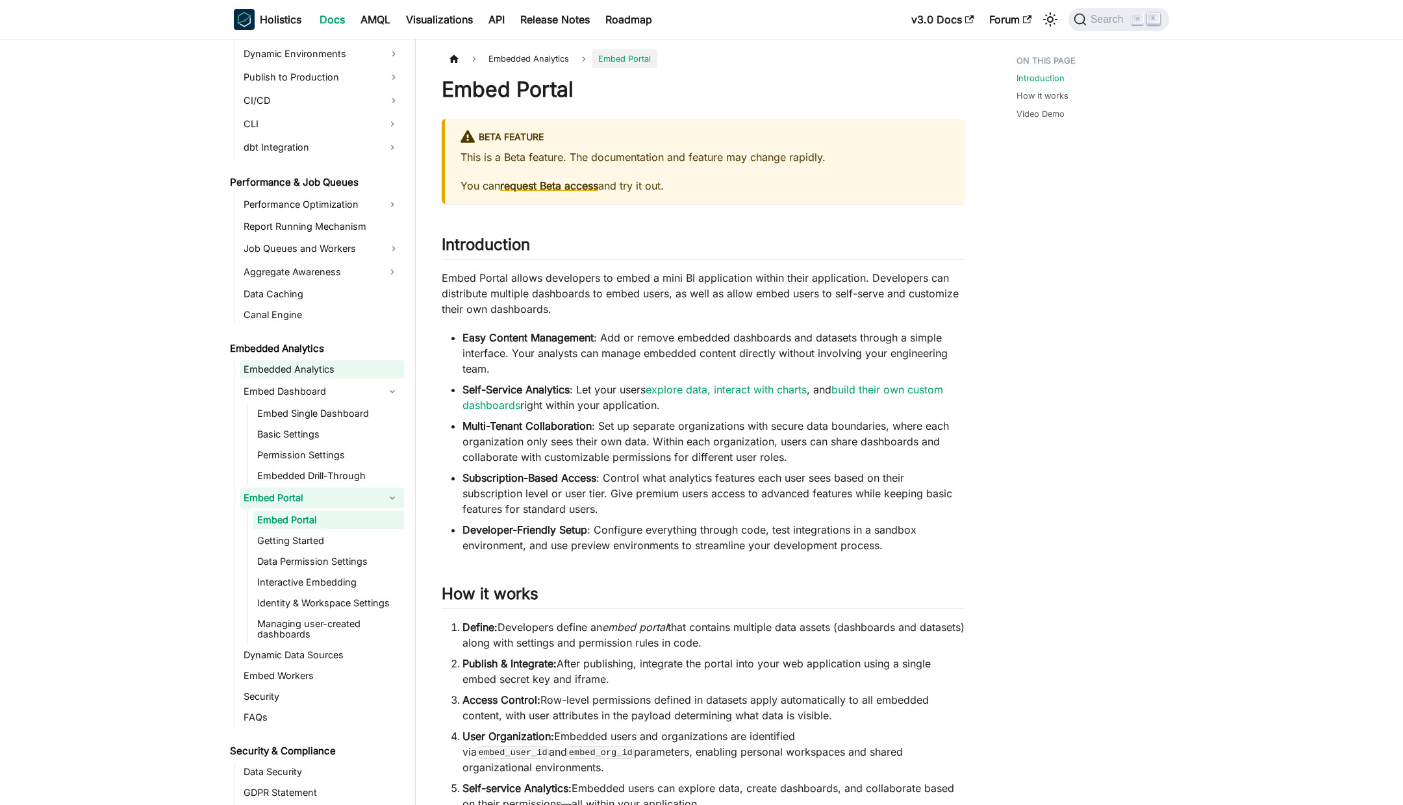
click at [325, 372] on link "Embedded Analytics" at bounding box center [322, 369] width 164 height 18
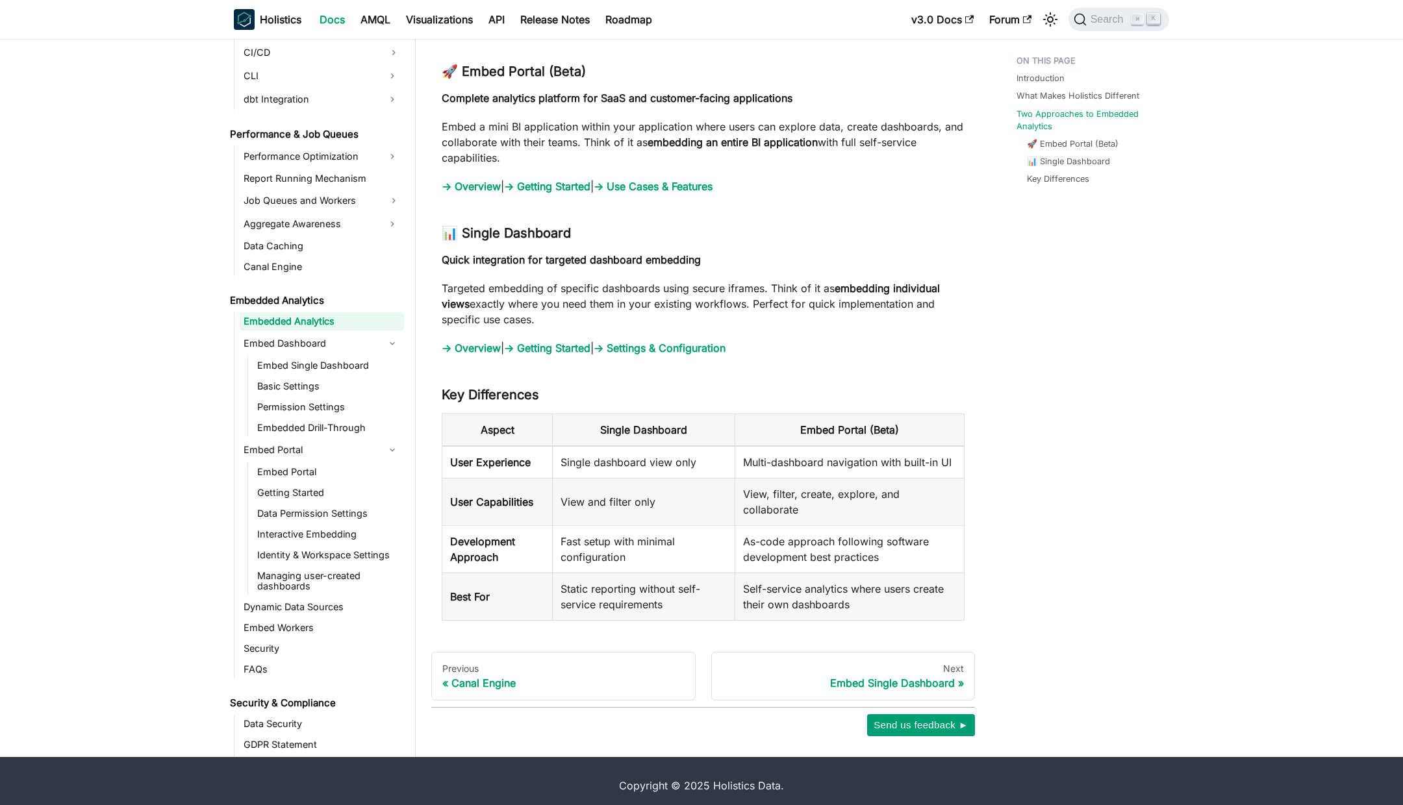
scroll to position [1303, 0]
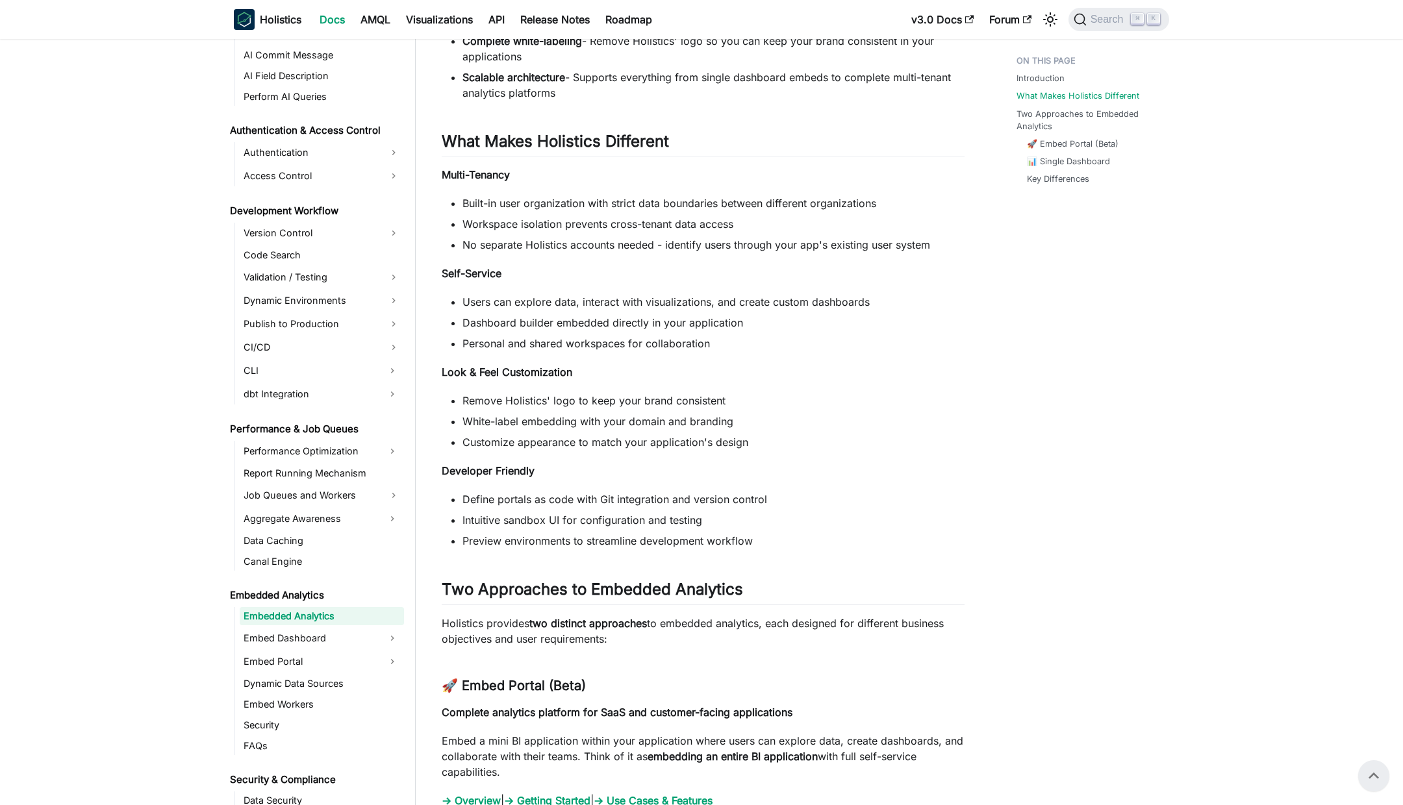
scroll to position [785, 0]
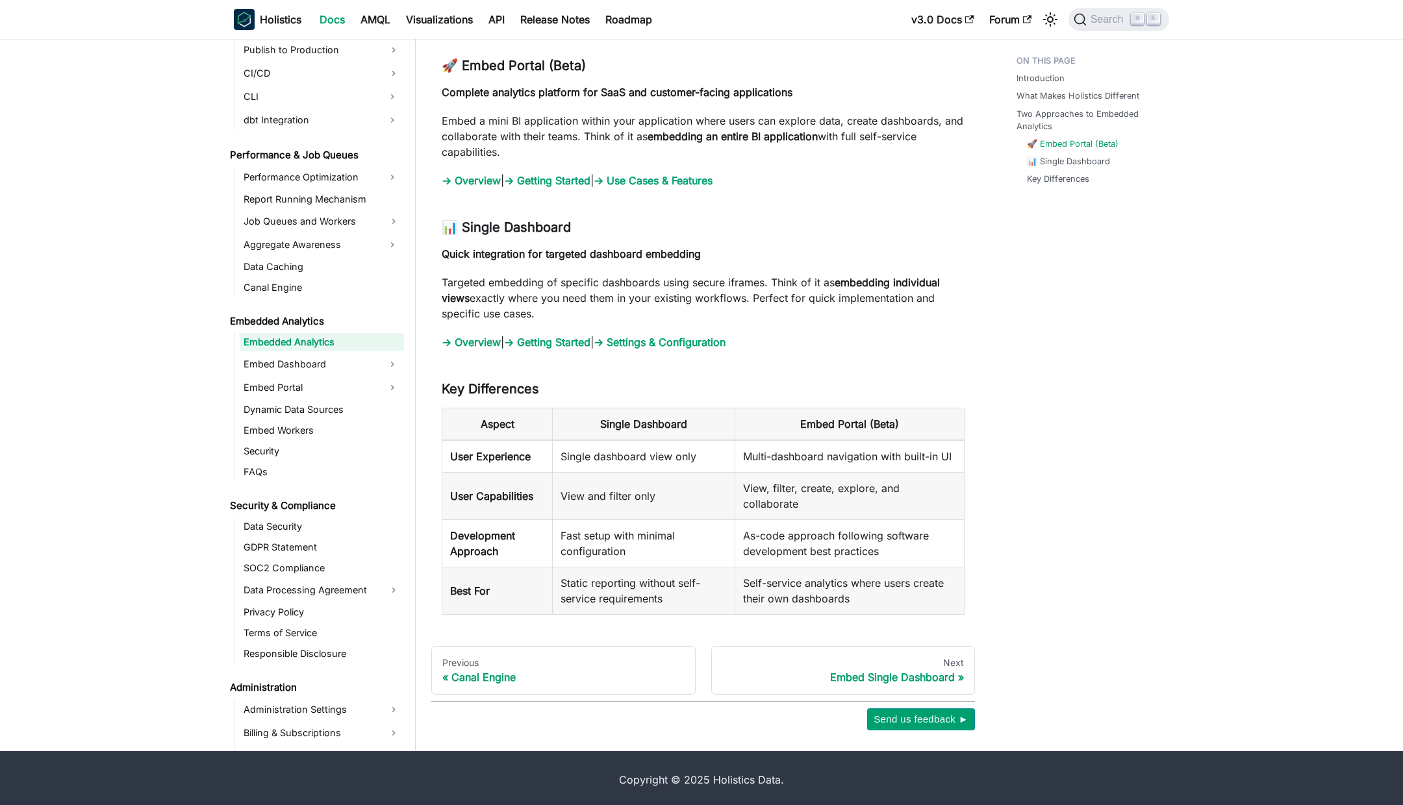
scroll to position [988, 0]
